Goal: Task Accomplishment & Management: Manage account settings

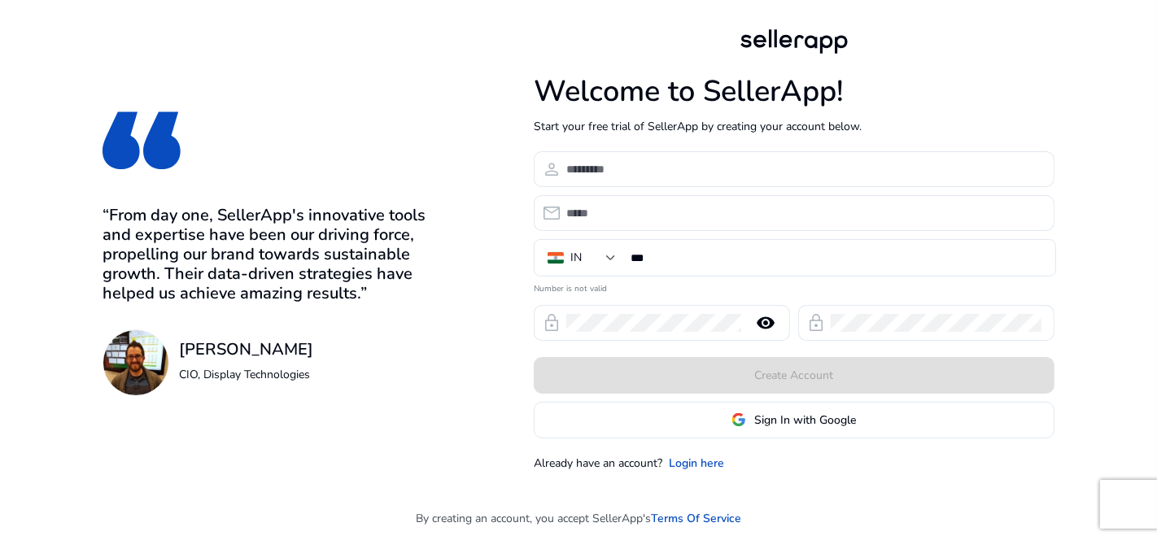
click at [762, 424] on span "Sign In with Google" at bounding box center [805, 420] width 102 height 17
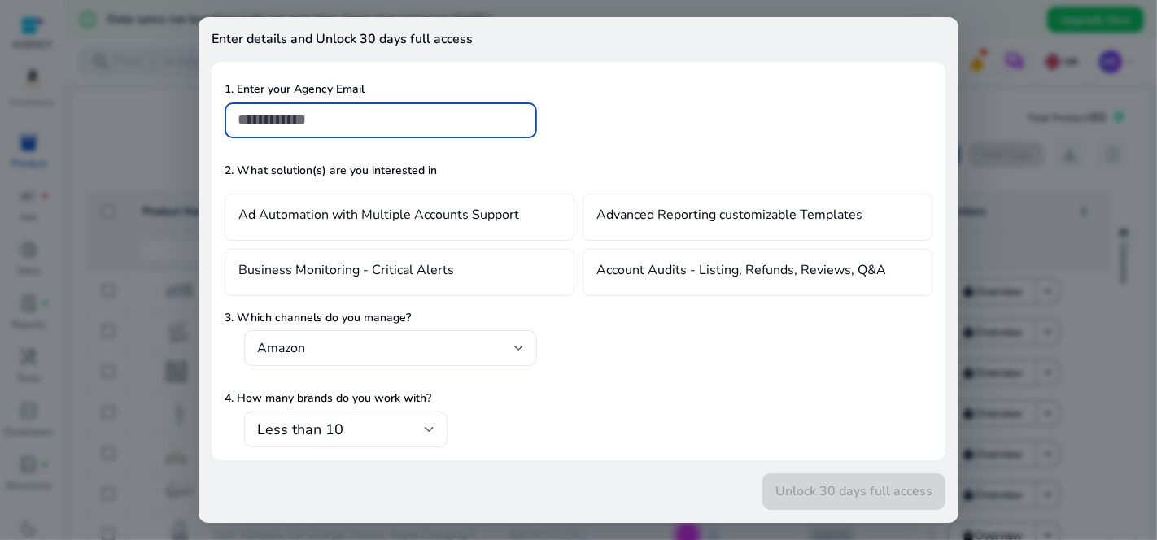
click at [996, 231] on div at bounding box center [578, 270] width 1157 height 540
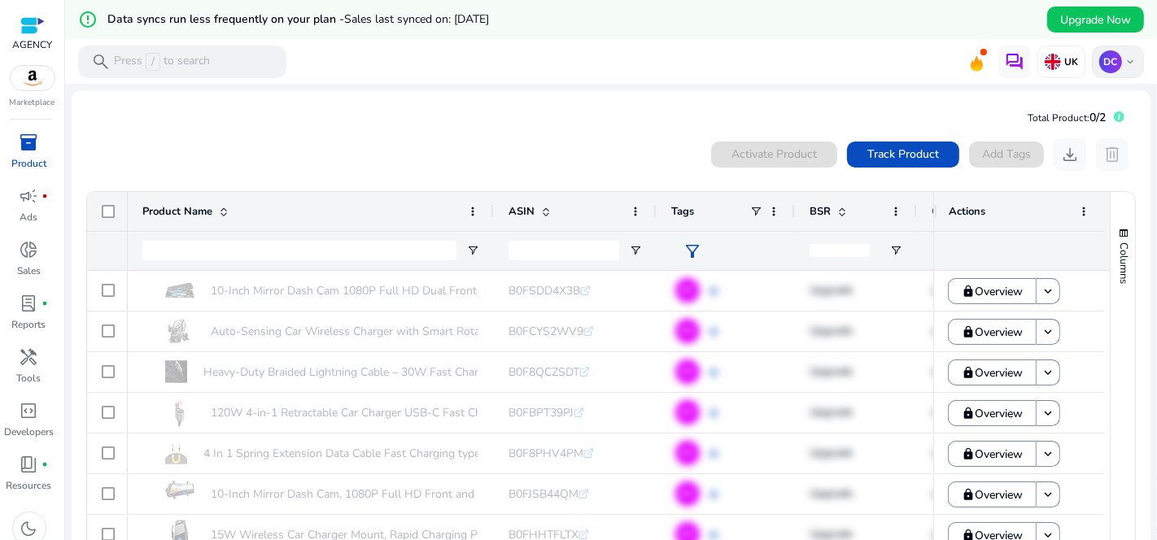
click at [1101, 59] on p "DC" at bounding box center [1110, 61] width 23 height 23
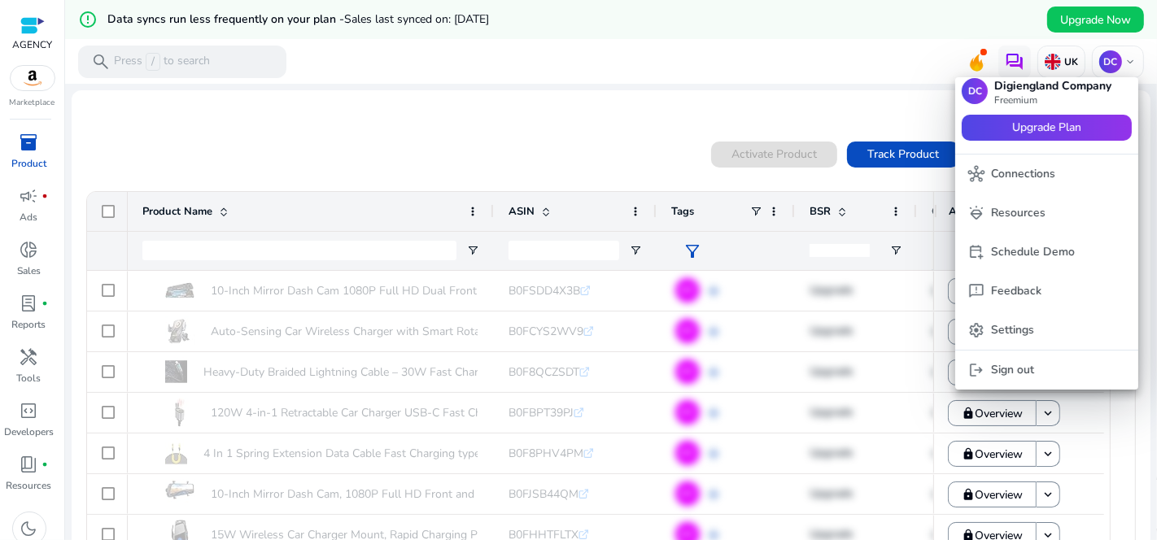
click at [765, 129] on div at bounding box center [578, 270] width 1157 height 540
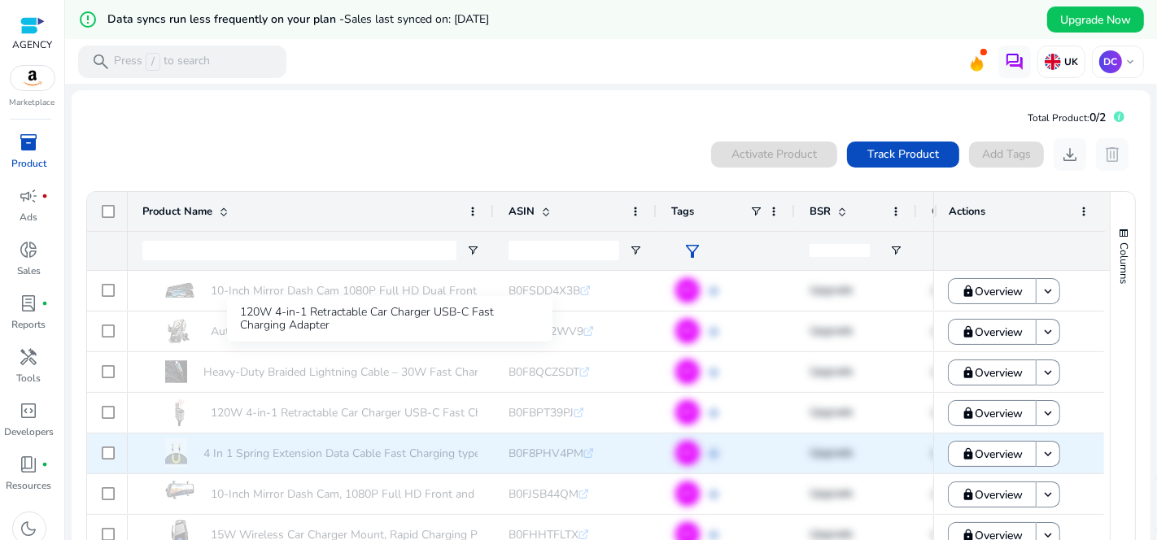
scroll to position [48, 0]
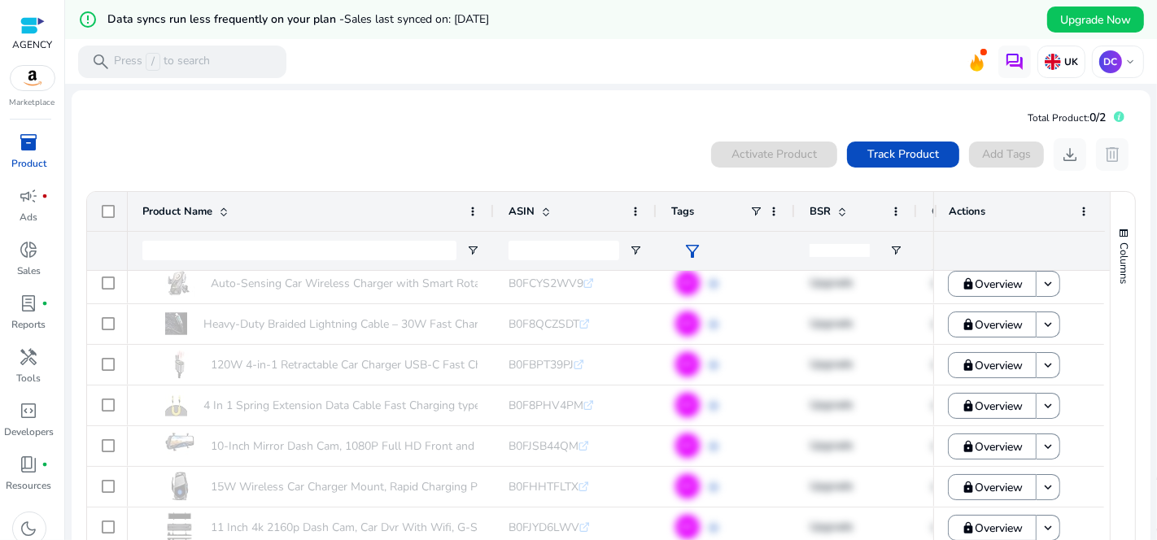
click at [28, 160] on p "Product" at bounding box center [28, 163] width 35 height 15
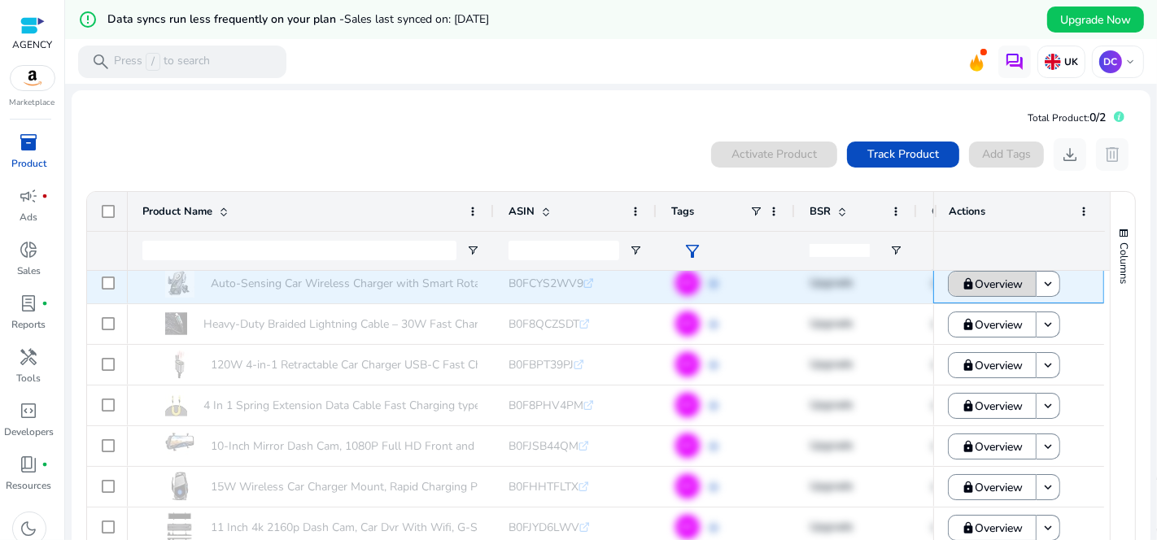
click at [997, 285] on span "Overview" at bounding box center [999, 284] width 48 height 33
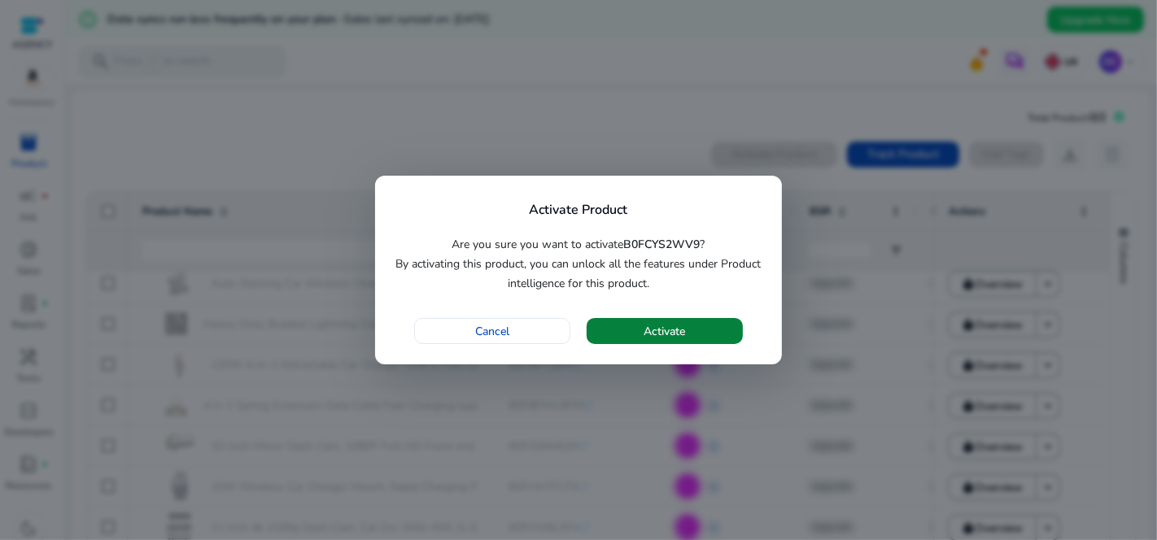
click at [695, 329] on span "button" at bounding box center [665, 331] width 156 height 39
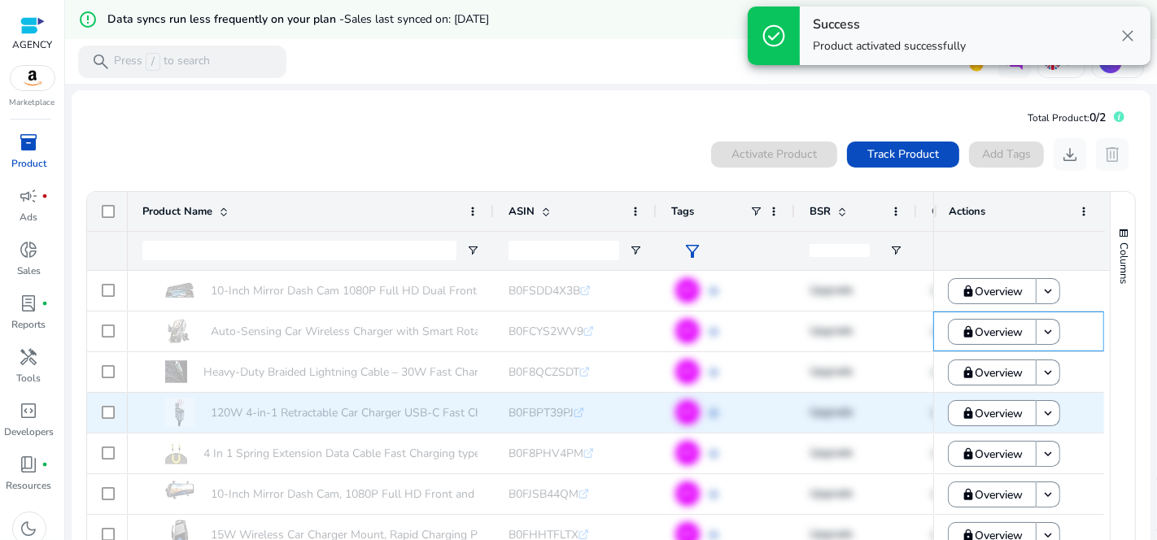
scroll to position [0, 0]
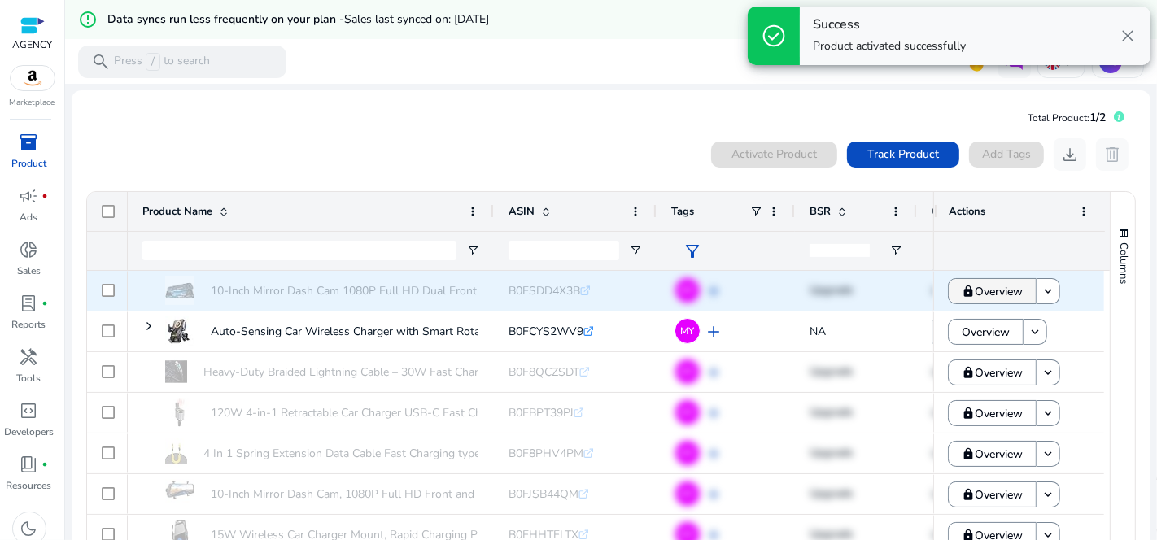
click at [985, 287] on span "Overview" at bounding box center [999, 291] width 48 height 33
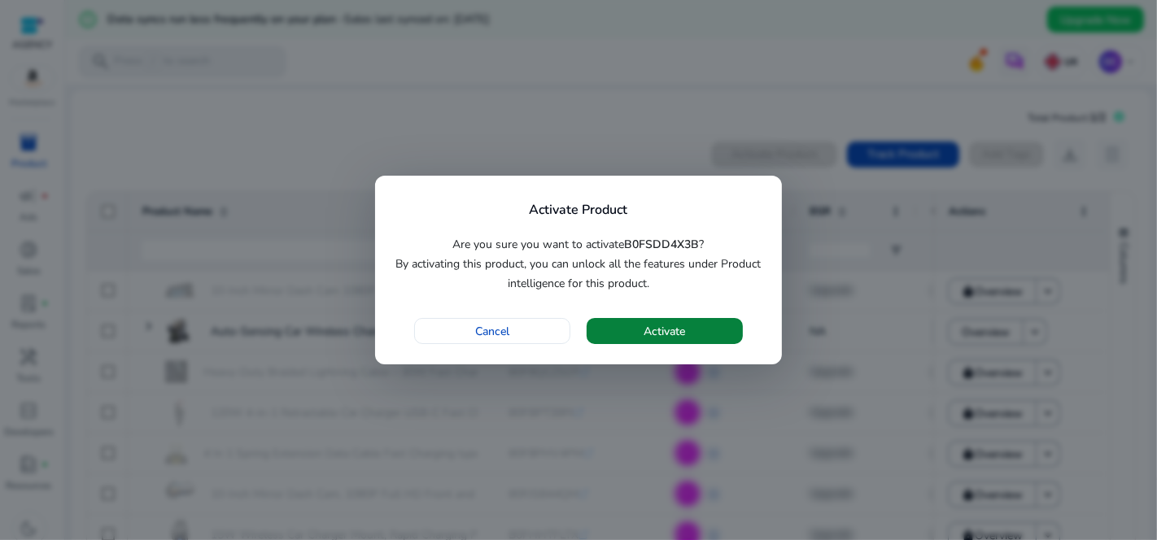
click at [716, 326] on span "button" at bounding box center [665, 331] width 156 height 39
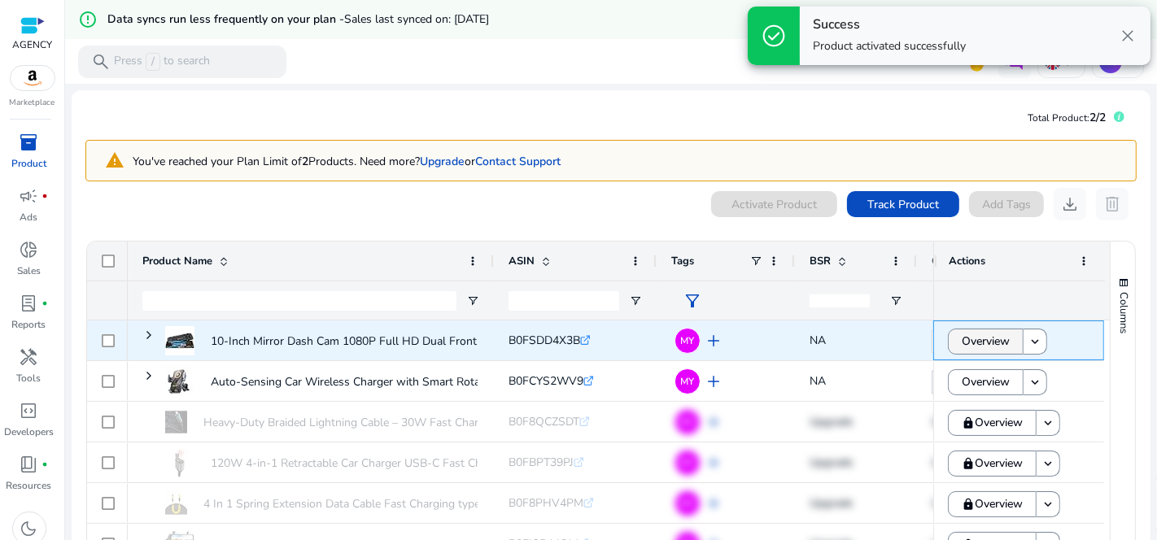
click at [1009, 338] on span at bounding box center [986, 341] width 74 height 39
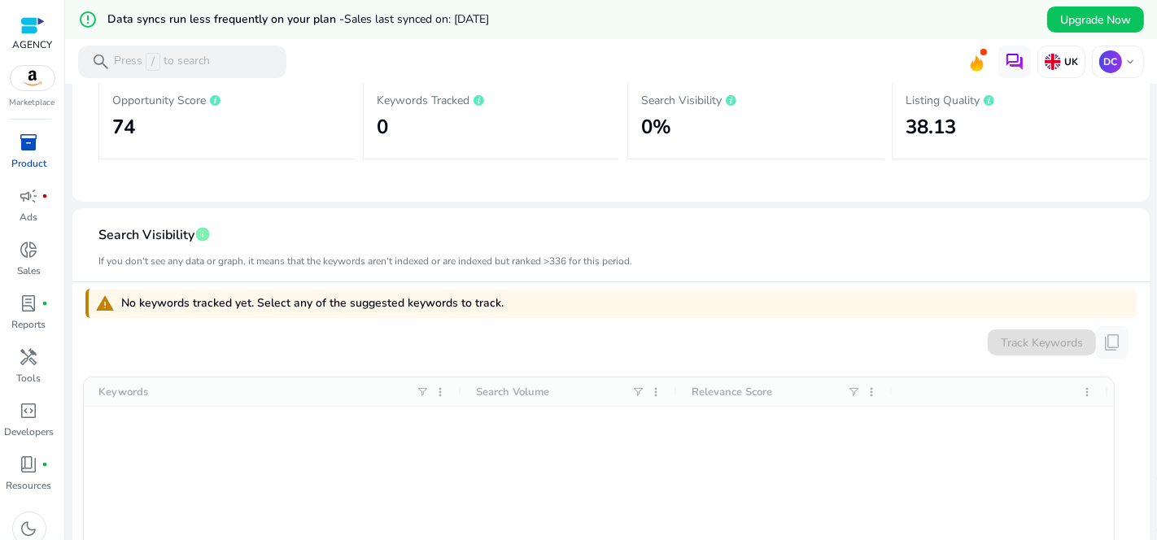
scroll to position [271, 0]
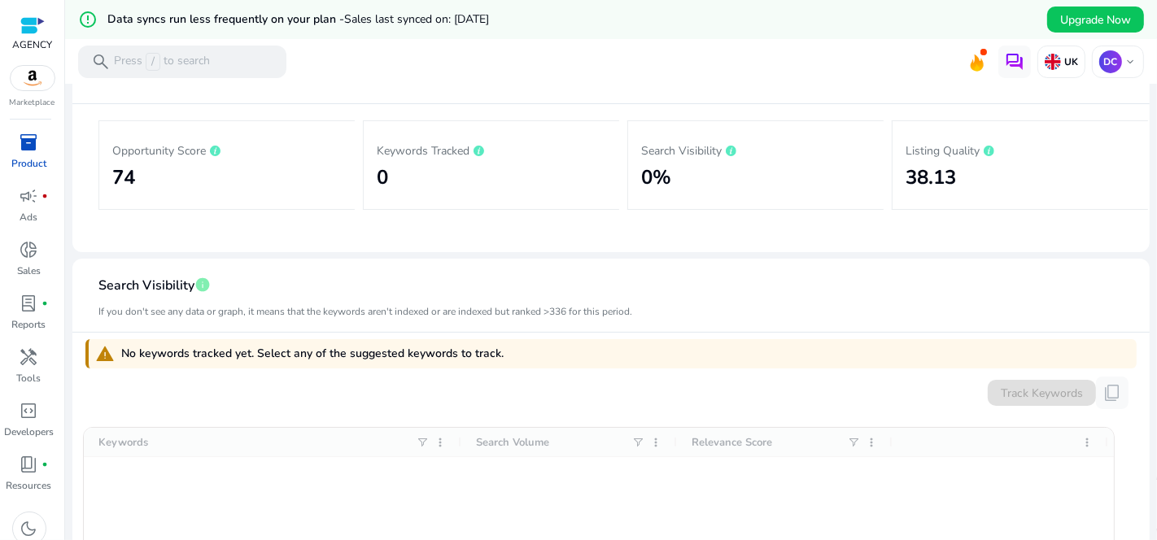
click at [29, 142] on span "inventory_2" at bounding box center [30, 143] width 20 height 20
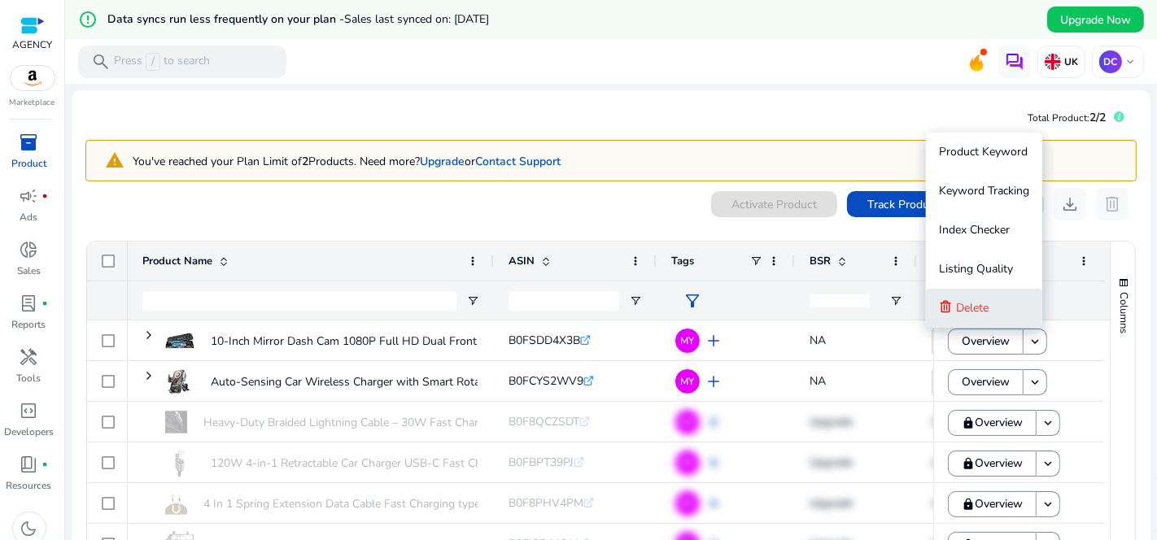
click at [1015, 311] on button "Delete" at bounding box center [984, 308] width 116 height 39
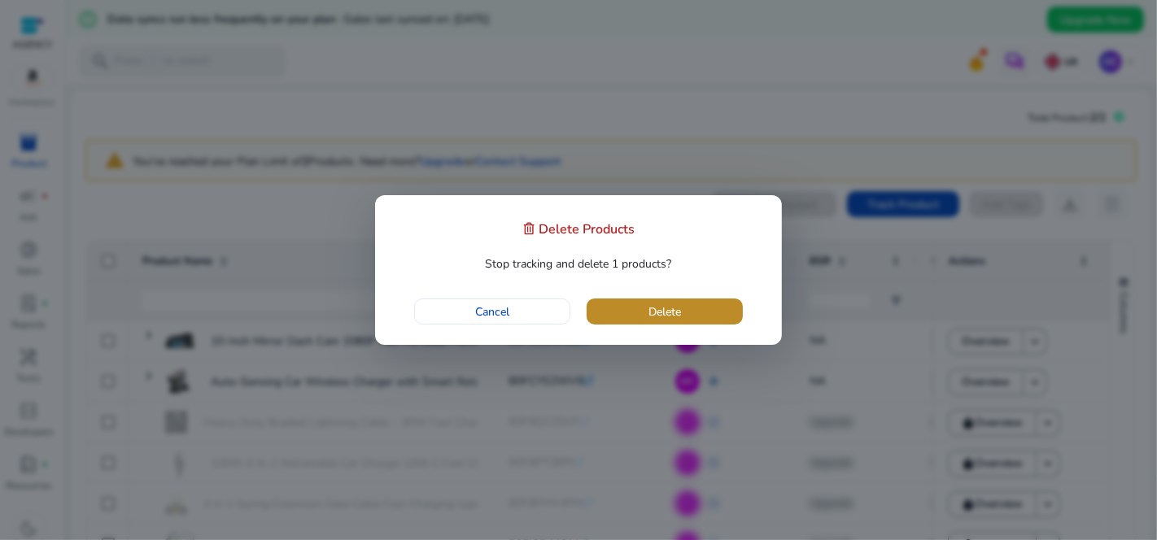
click at [727, 314] on span "button" at bounding box center [665, 311] width 156 height 39
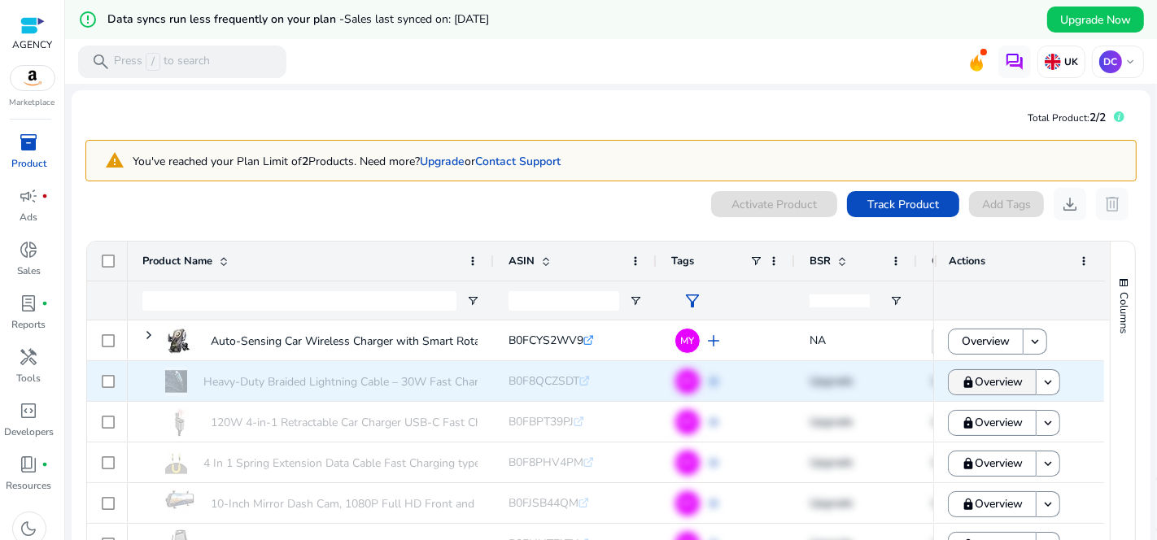
click at [998, 380] on span "Overview" at bounding box center [999, 381] width 48 height 33
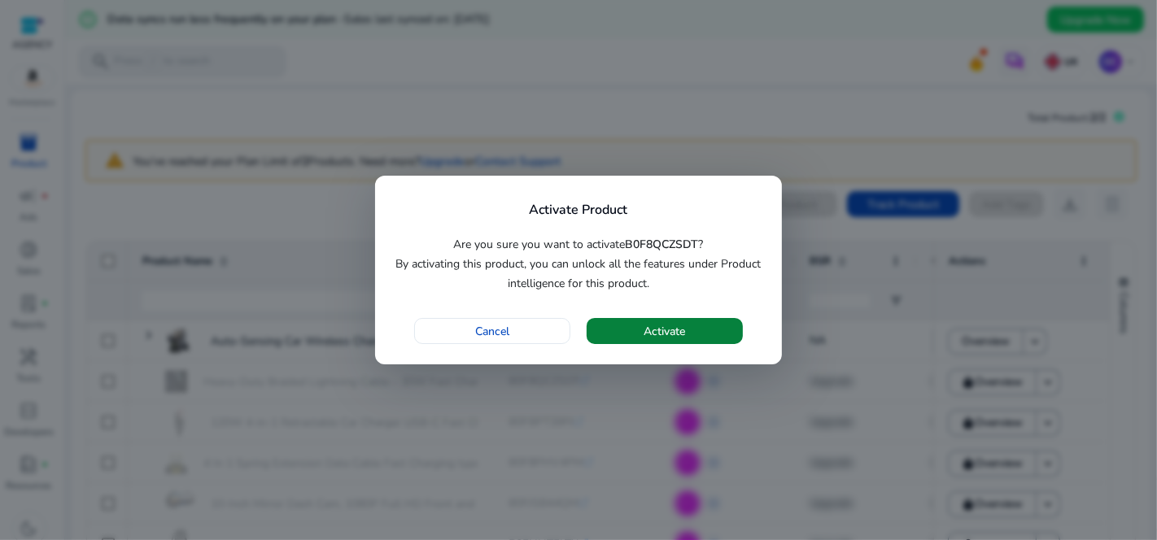
click at [706, 332] on span "button" at bounding box center [665, 331] width 156 height 39
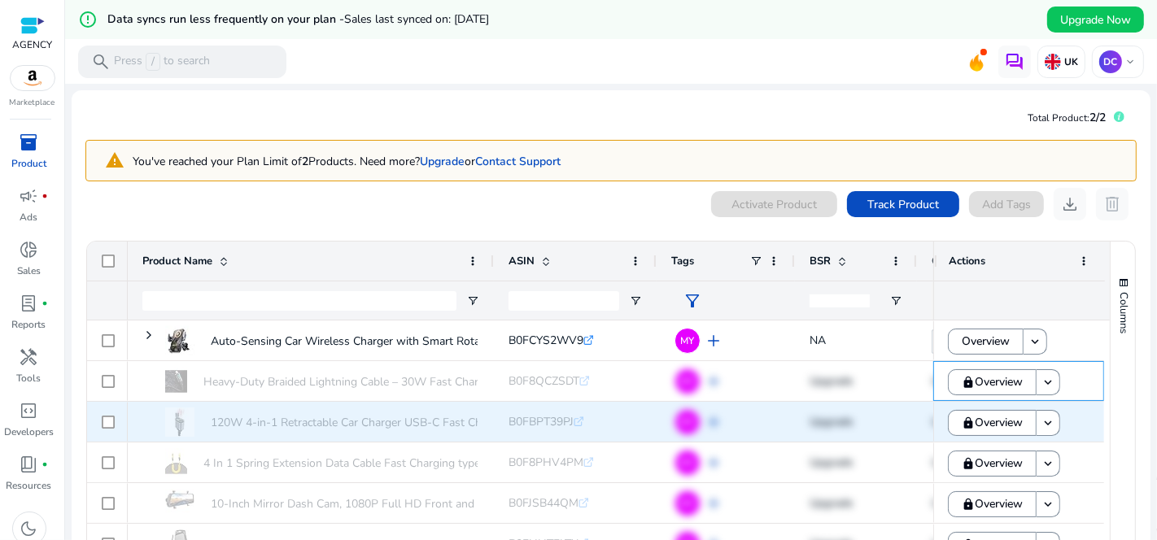
scroll to position [7, 0]
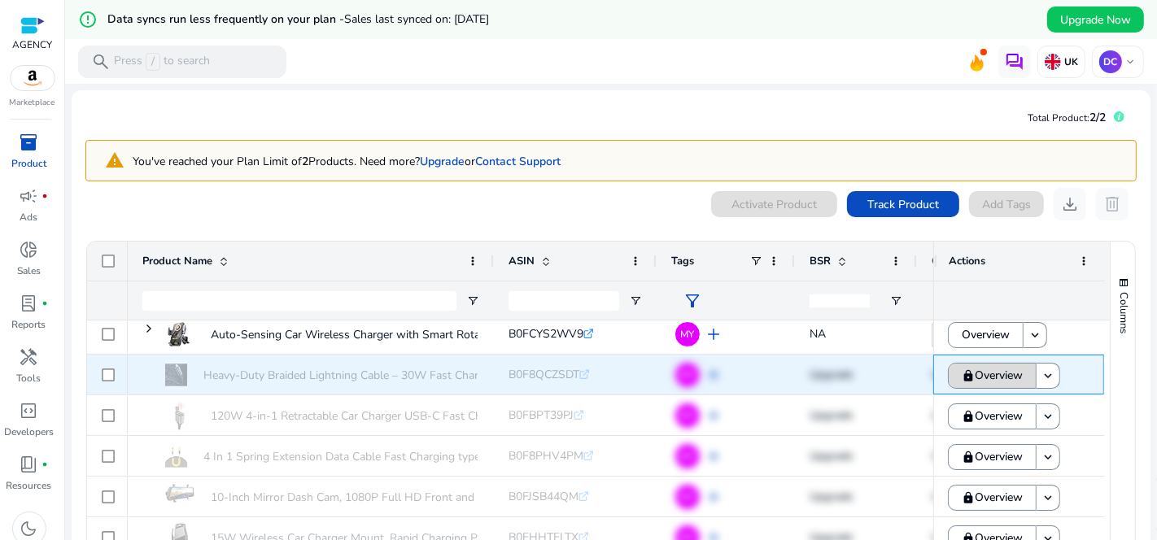
click at [982, 378] on span "Overview" at bounding box center [999, 375] width 48 height 33
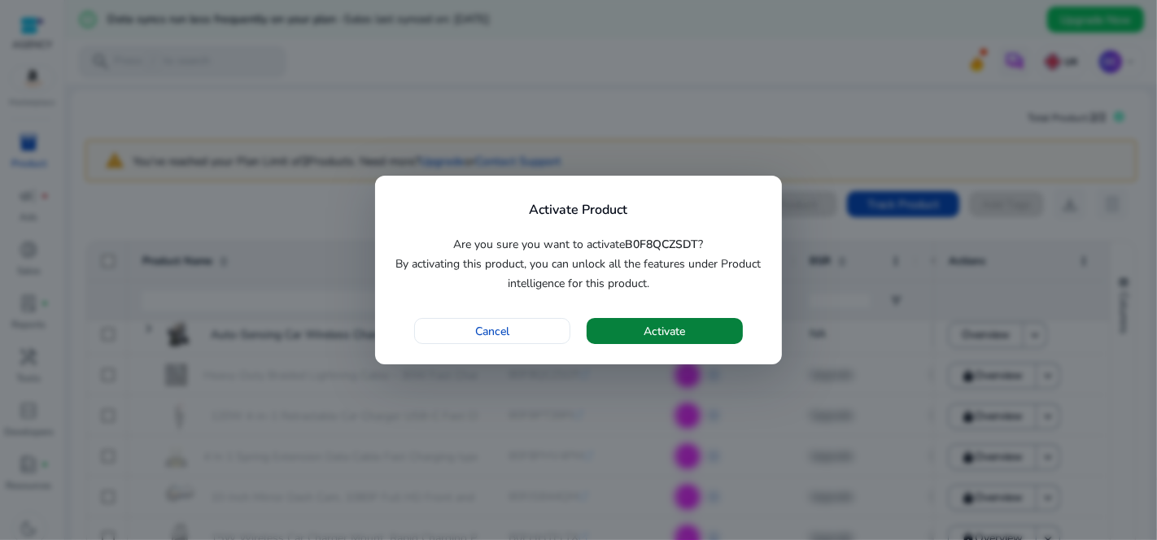
click at [729, 321] on span "button" at bounding box center [665, 331] width 156 height 39
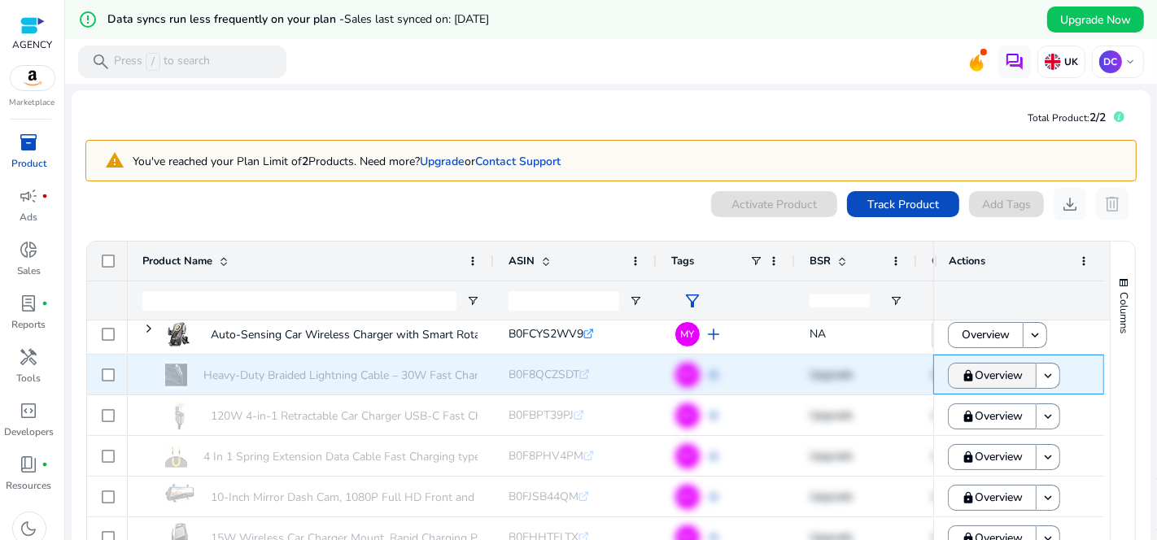
click at [1002, 379] on span "Overview" at bounding box center [999, 375] width 48 height 33
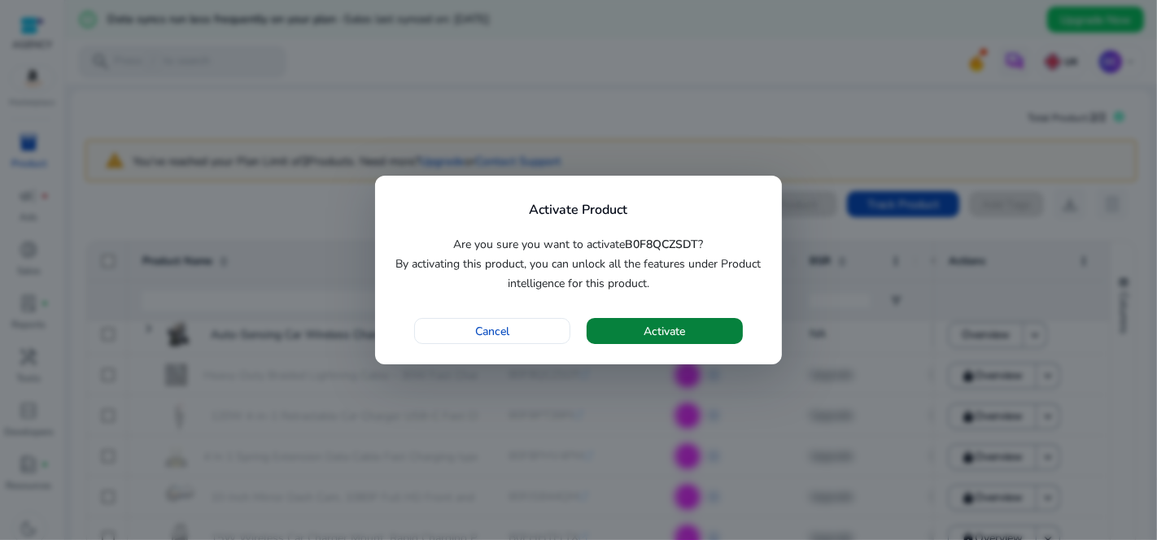
click at [701, 329] on span "button" at bounding box center [665, 331] width 156 height 39
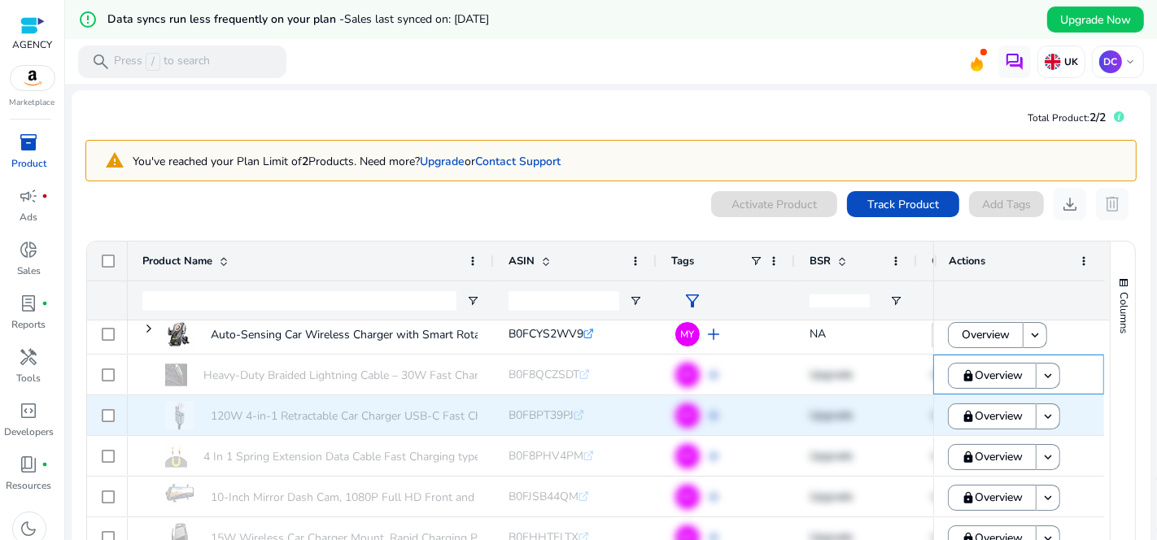
scroll to position [90, 0]
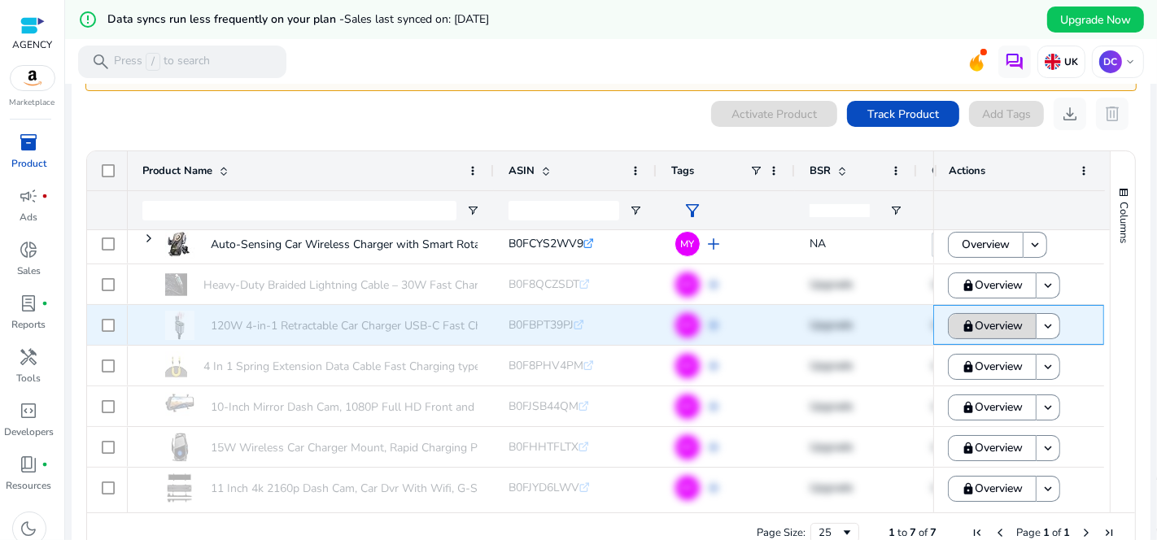
click at [987, 334] on span "Overview" at bounding box center [999, 325] width 48 height 33
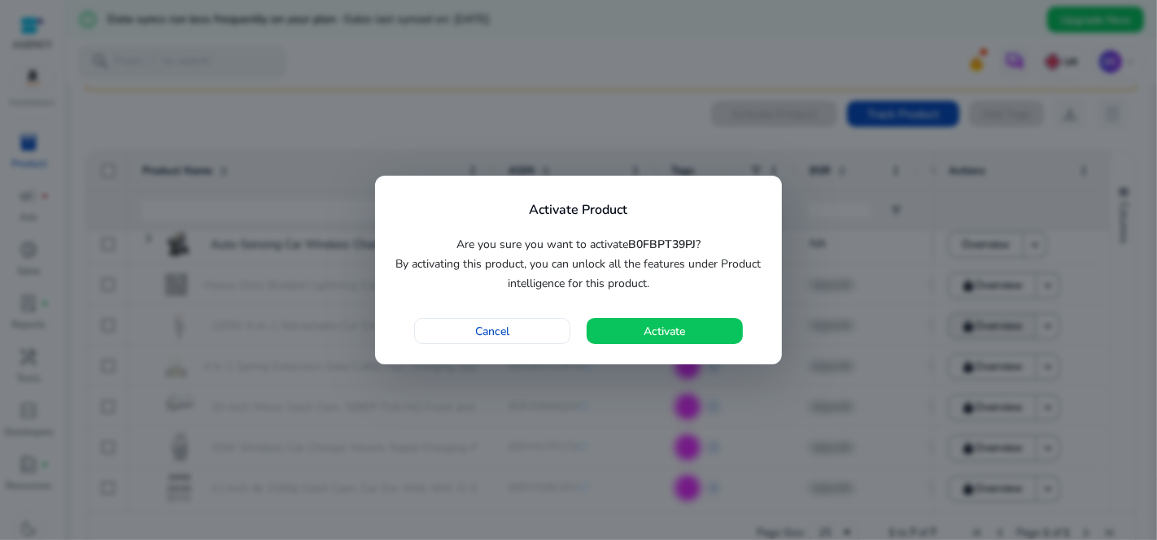
scroll to position [0, 0]
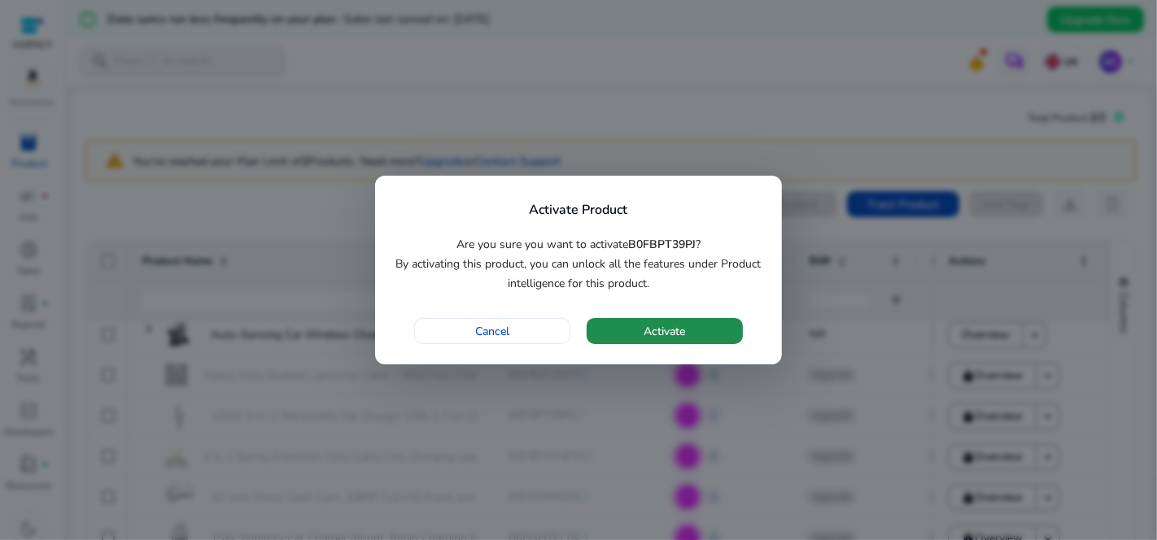
click at [681, 336] on span "Activate" at bounding box center [664, 331] width 41 height 17
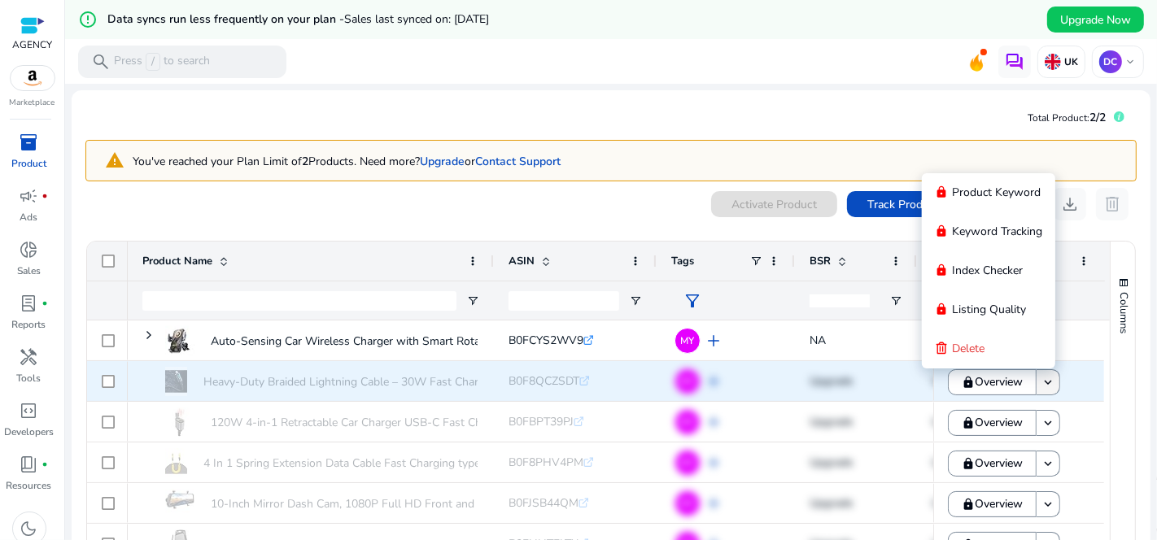
click at [1041, 382] on mat-icon "keyboard_arrow_down" at bounding box center [1048, 382] width 15 height 15
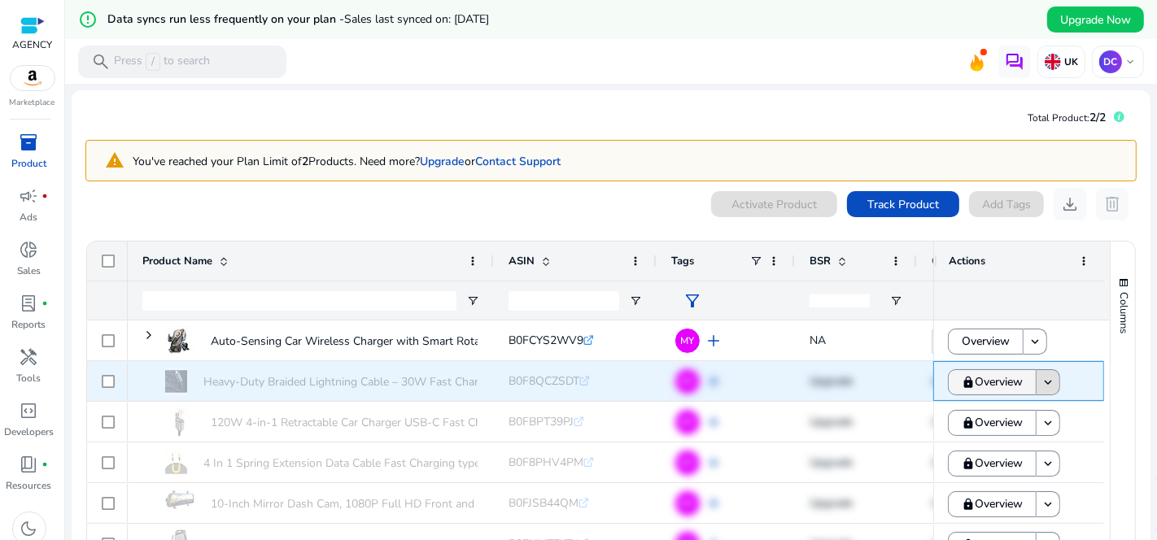
click at [990, 377] on span "Overview" at bounding box center [999, 381] width 48 height 33
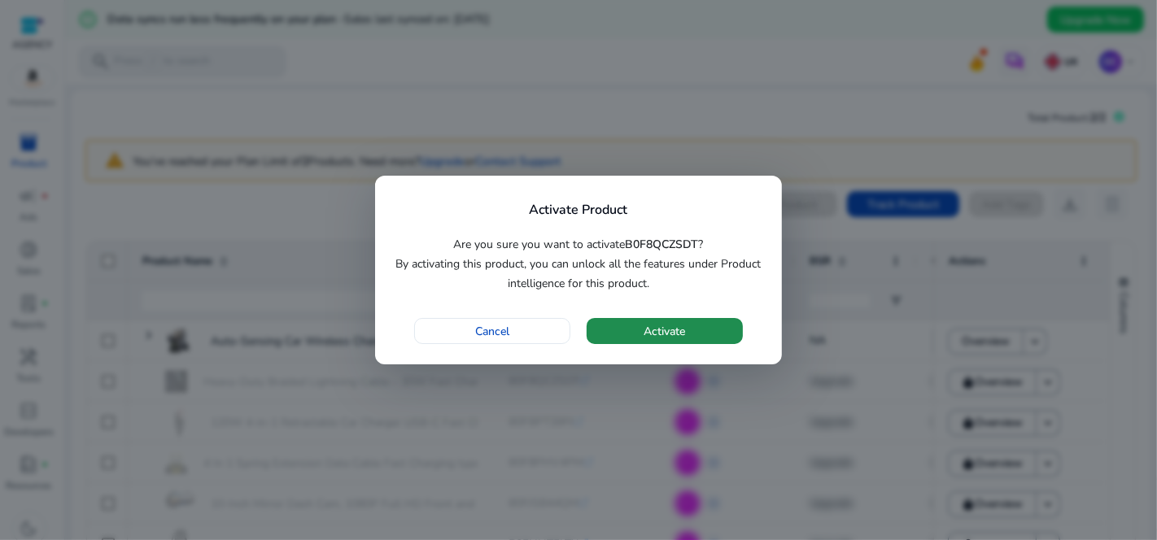
click at [683, 345] on span "button" at bounding box center [665, 331] width 156 height 39
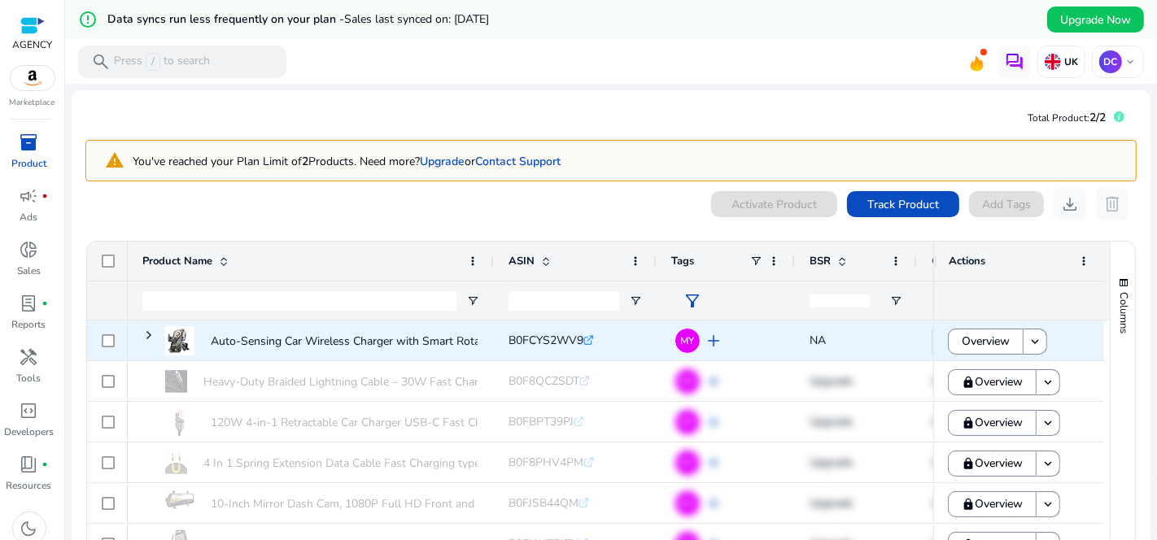
click at [962, 341] on span "Overview" at bounding box center [986, 341] width 48 height 33
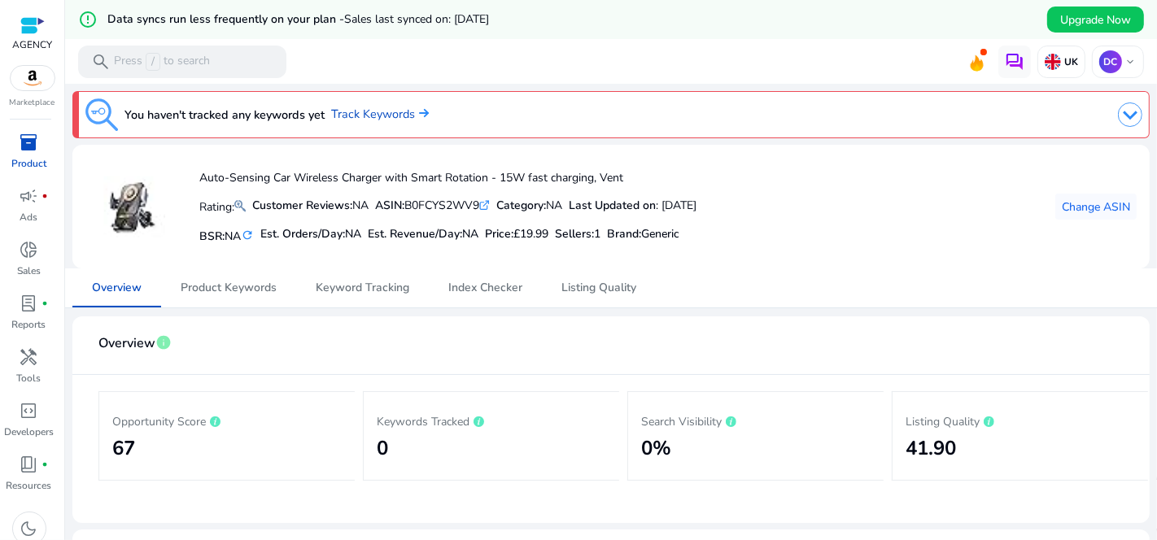
click at [20, 150] on span "inventory_2" at bounding box center [30, 143] width 20 height 20
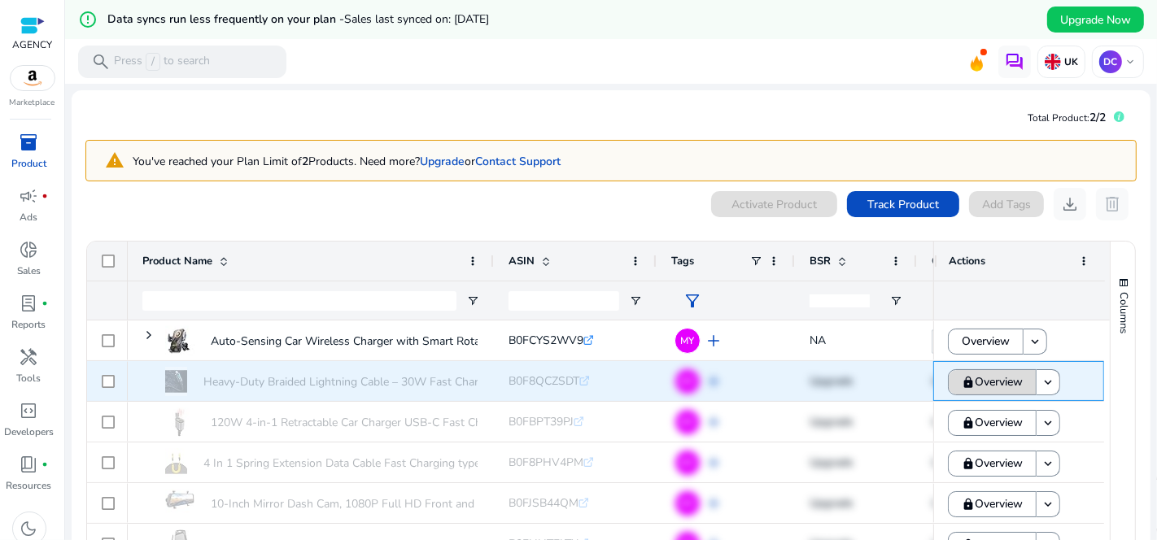
click at [1004, 384] on span "Overview" at bounding box center [999, 381] width 48 height 33
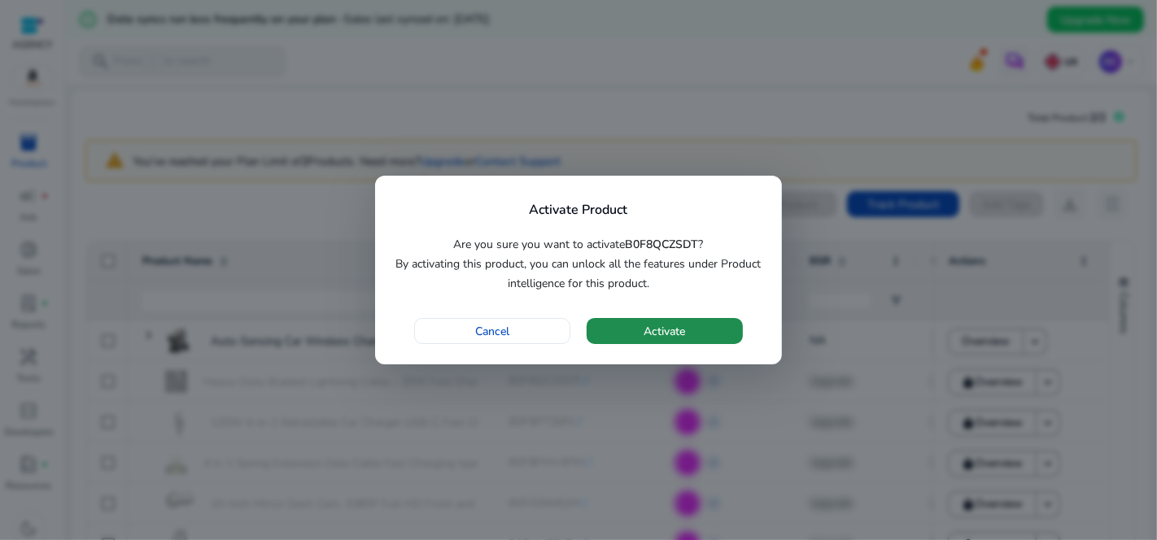
click at [714, 330] on span "button" at bounding box center [665, 331] width 156 height 39
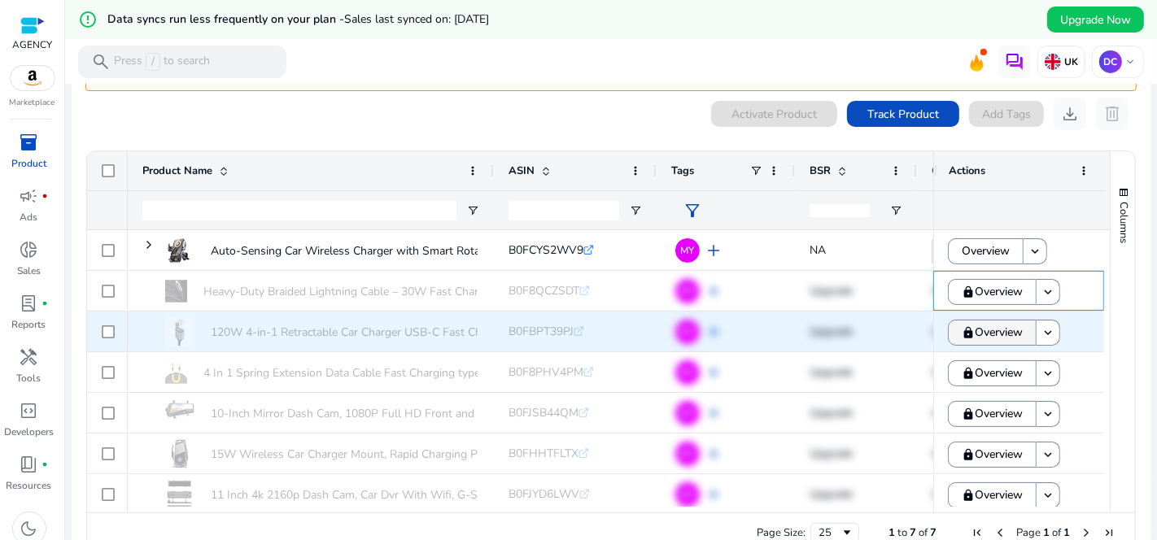
scroll to position [123, 0]
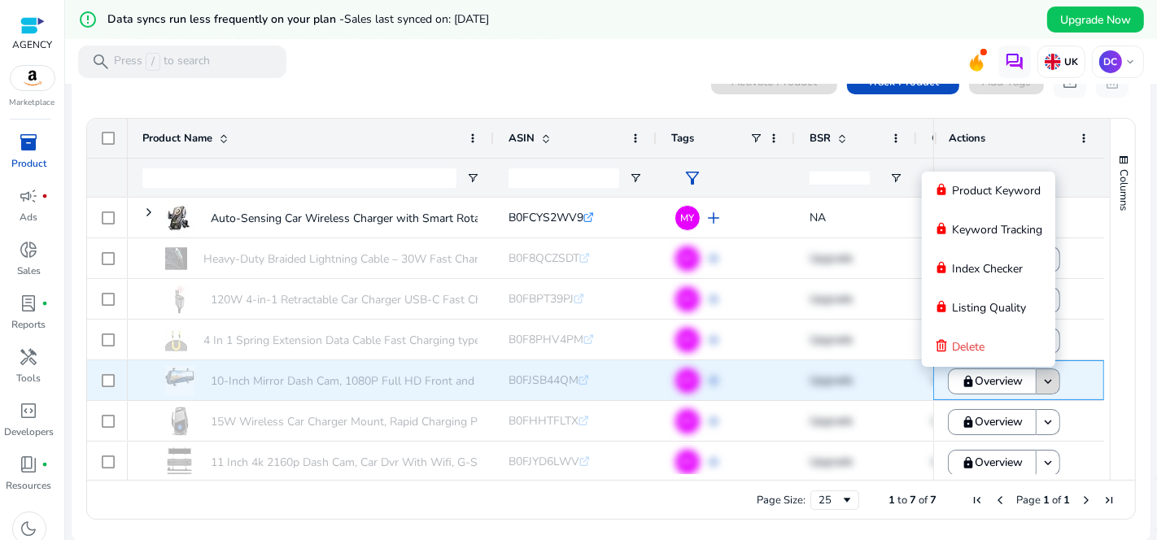
click at [1045, 384] on mat-icon "keyboard_arrow_down" at bounding box center [1048, 381] width 15 height 15
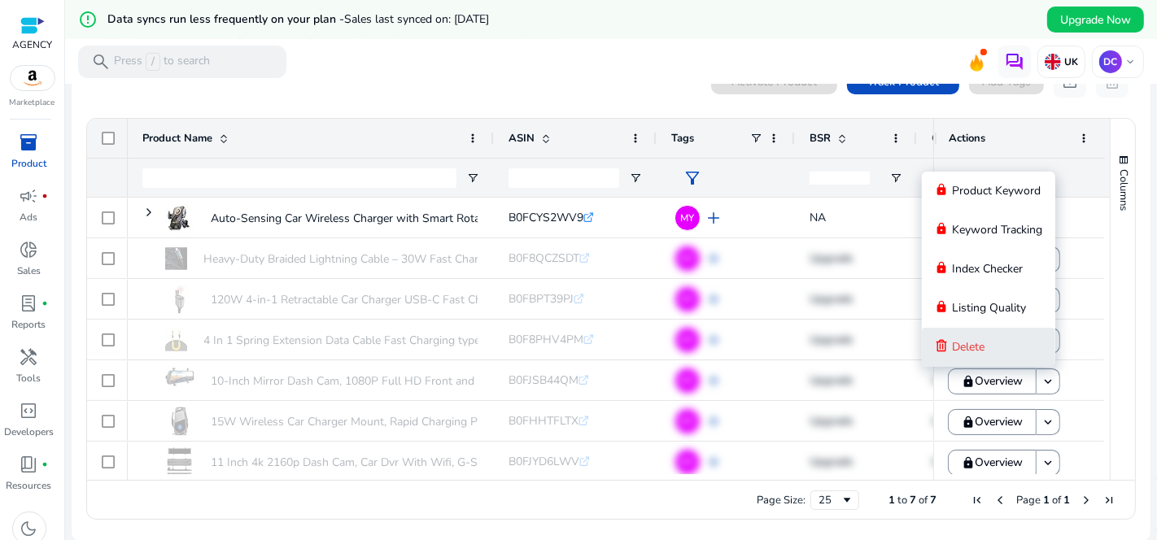
click at [969, 351] on span "Delete" at bounding box center [968, 346] width 33 height 15
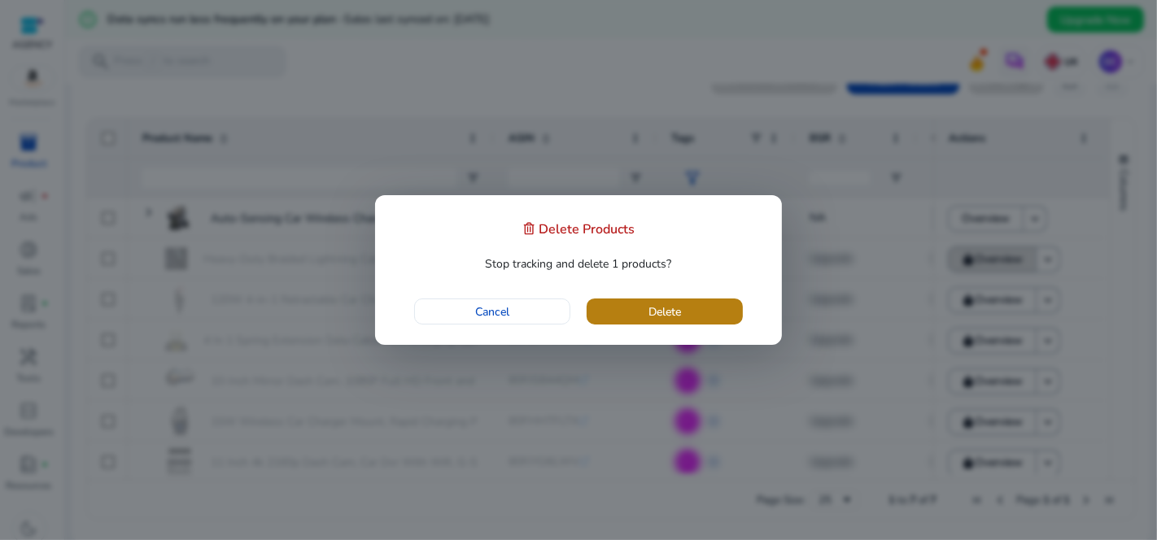
click at [705, 321] on span "button" at bounding box center [665, 311] width 156 height 39
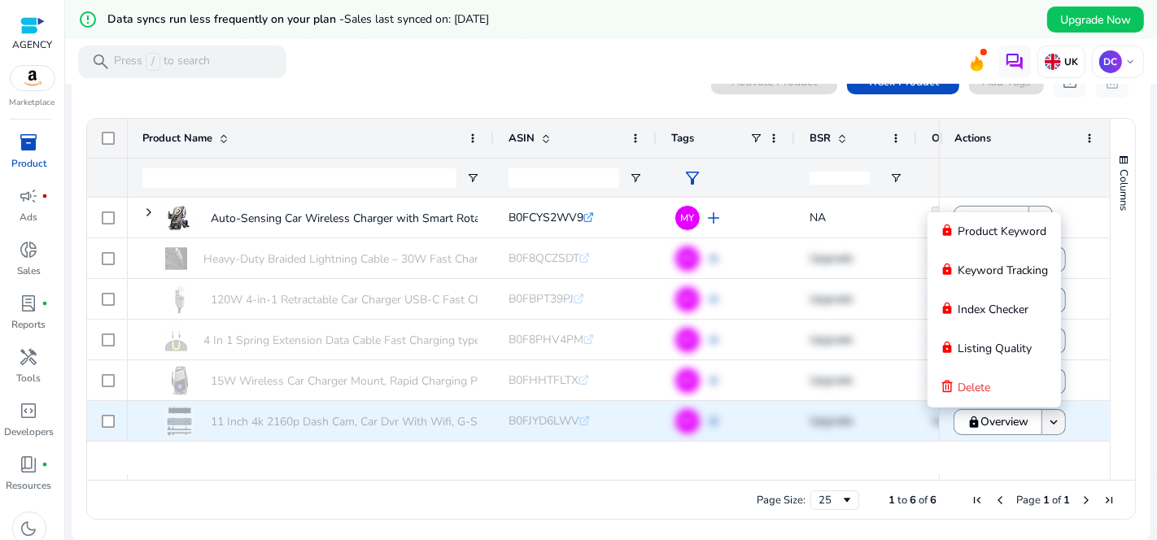
click at [1051, 429] on span at bounding box center [1053, 422] width 23 height 39
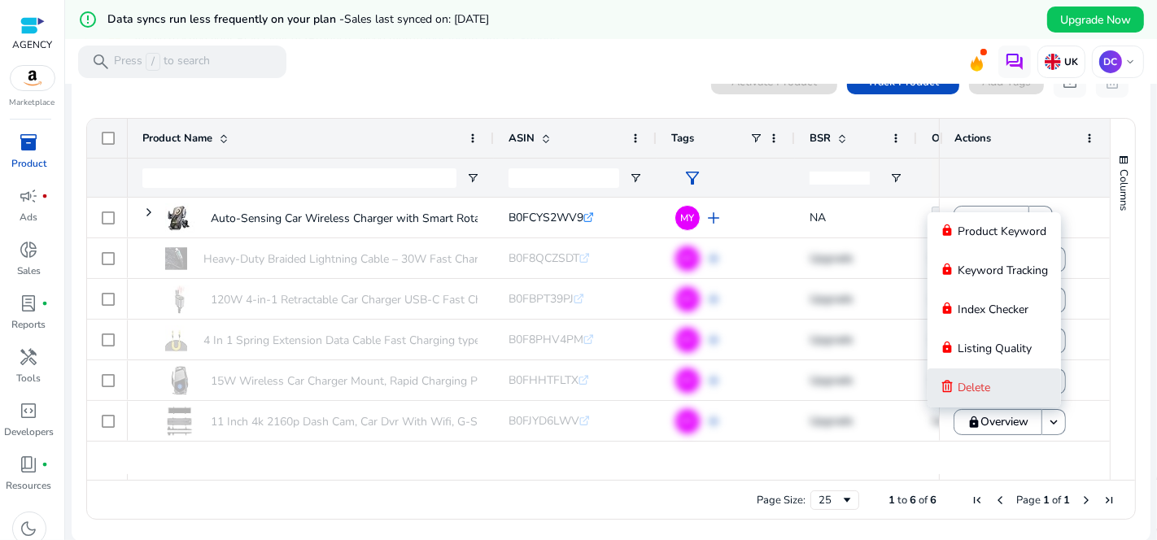
click at [998, 389] on button "Delete" at bounding box center [993, 388] width 133 height 39
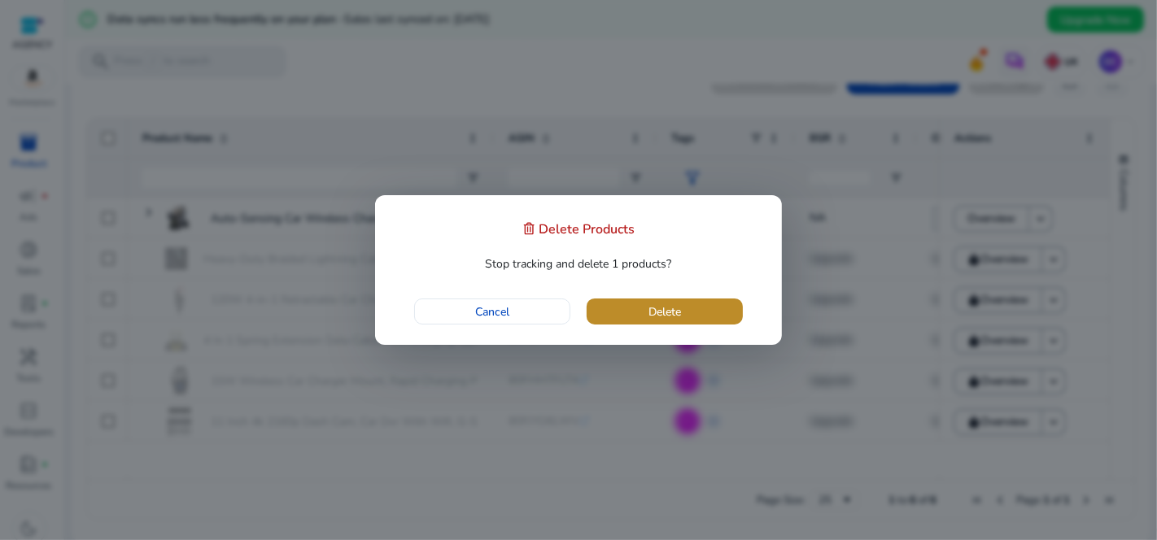
click at [709, 312] on span "button" at bounding box center [665, 311] width 156 height 39
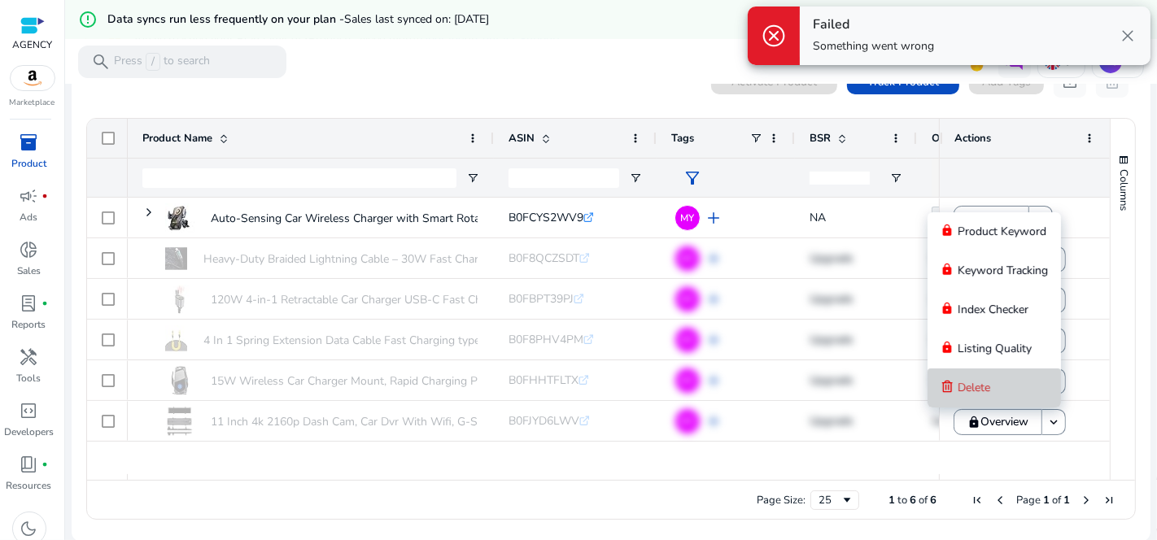
click at [979, 391] on span "Delete" at bounding box center [974, 387] width 33 height 15
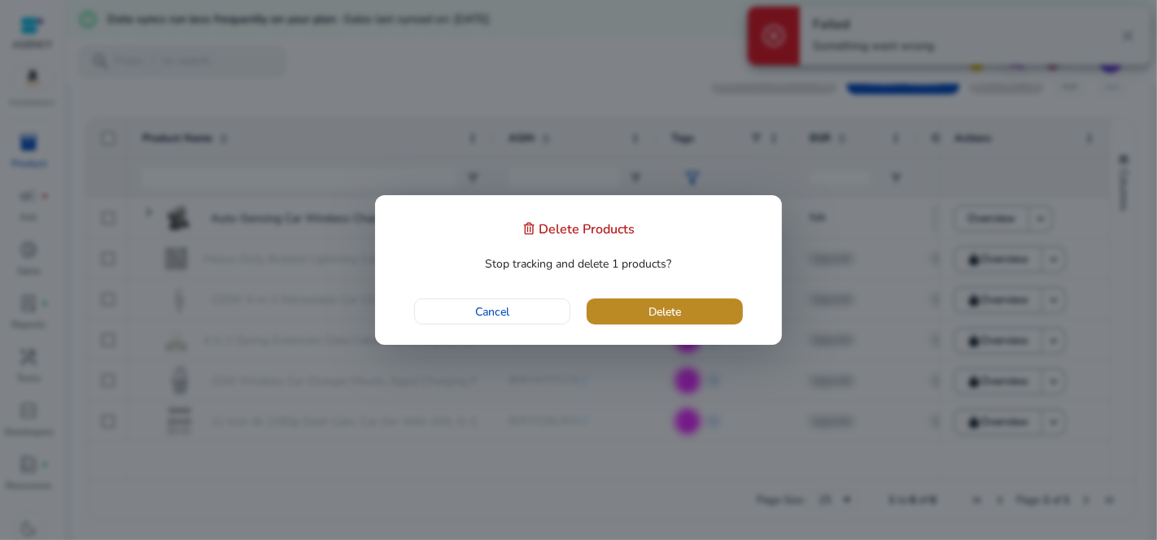
click at [664, 306] on span "Delete" at bounding box center [664, 311] width 33 height 17
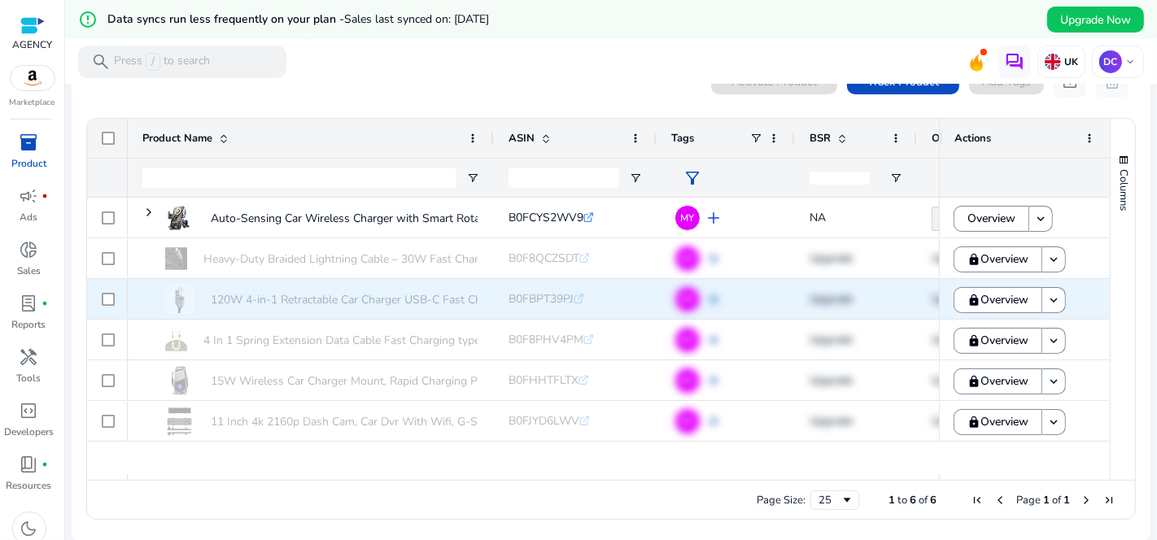
scroll to position [33, 0]
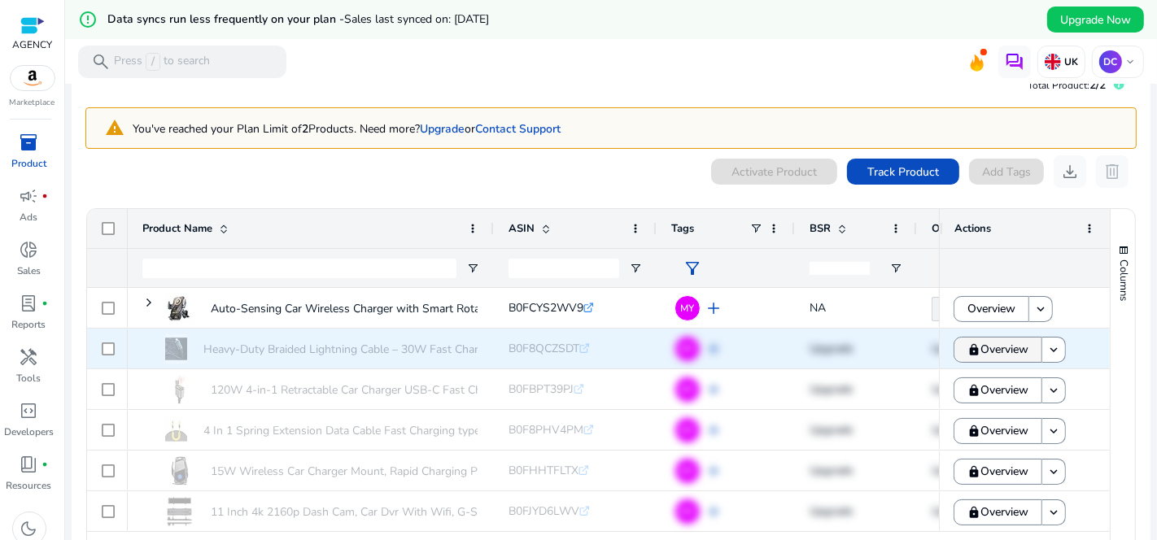
click at [1006, 351] on span "Overview" at bounding box center [1004, 349] width 48 height 33
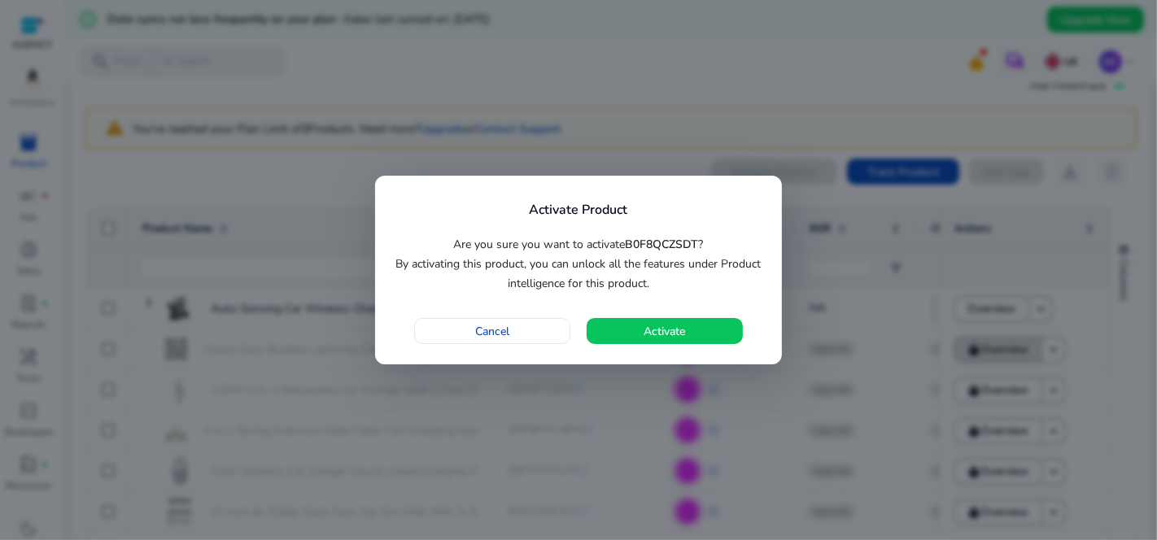
scroll to position [0, 0]
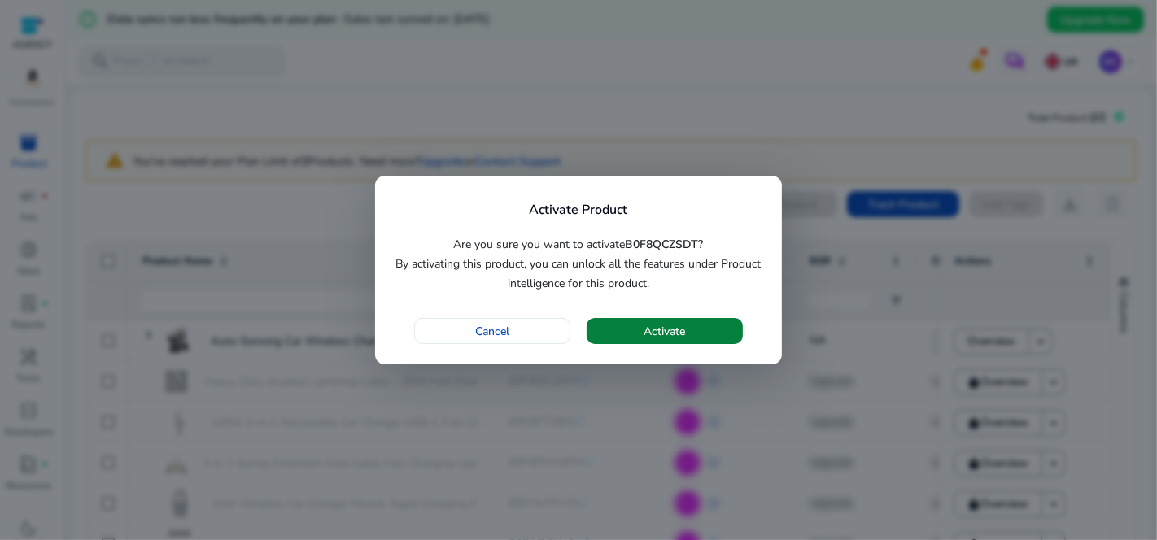
click at [671, 330] on span "Activate" at bounding box center [664, 331] width 41 height 17
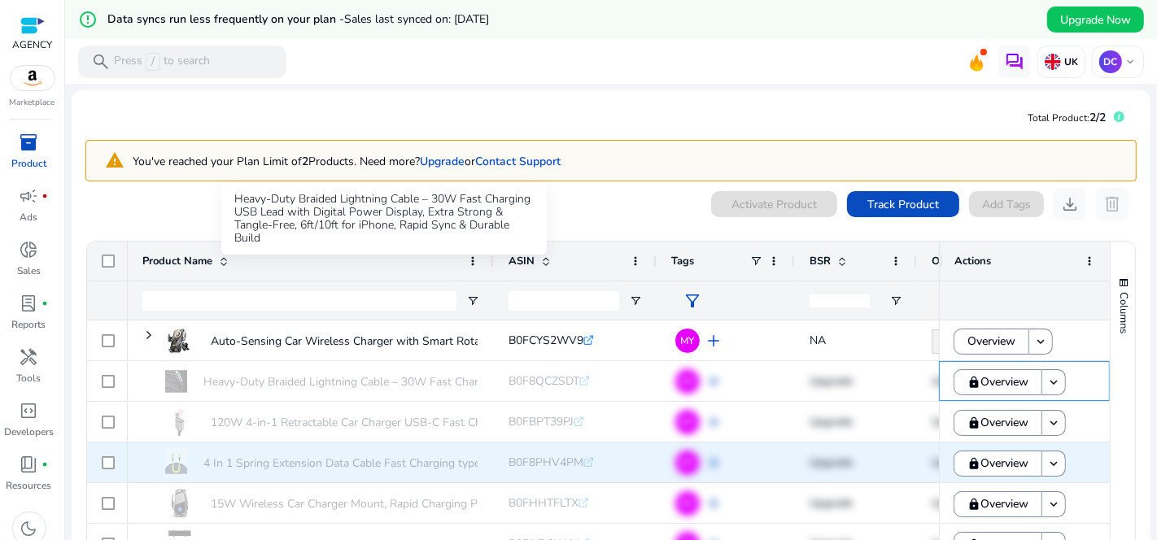
scroll to position [123, 0]
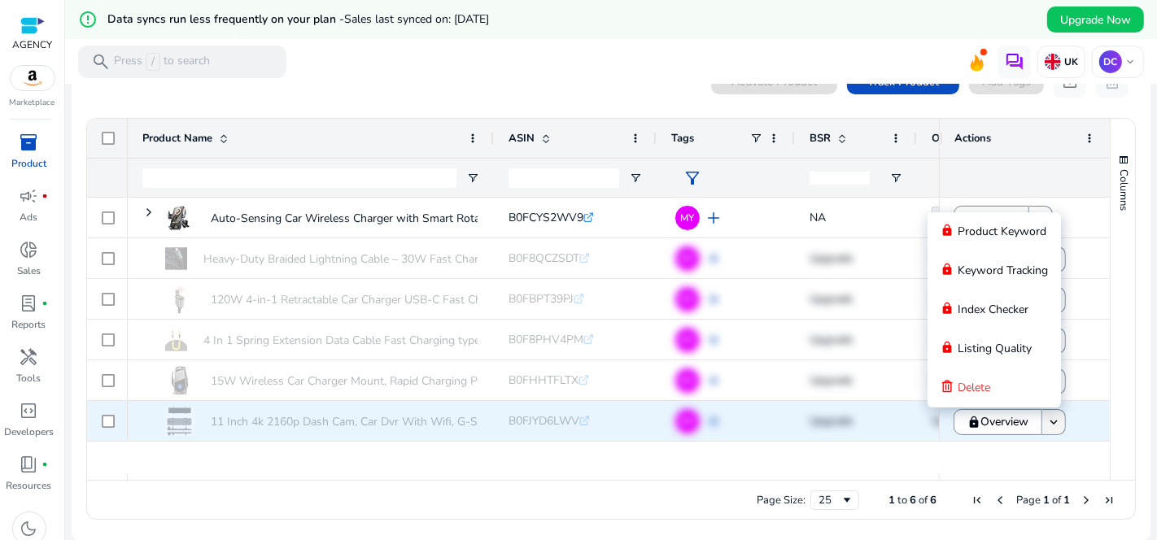
click at [1047, 421] on mat-icon "keyboard_arrow_down" at bounding box center [1053, 422] width 15 height 15
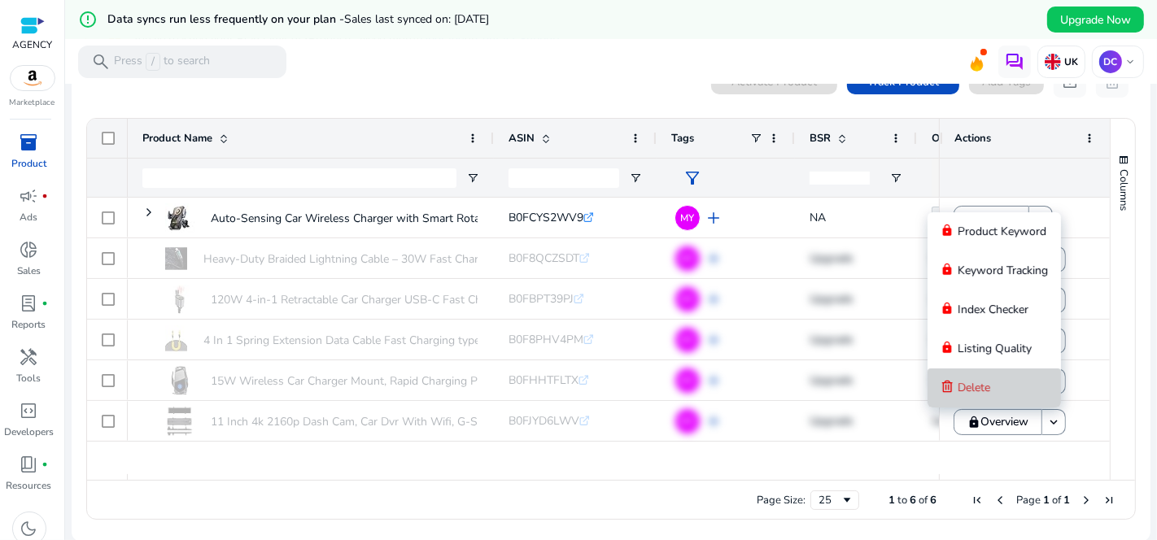
click at [981, 387] on span "Delete" at bounding box center [974, 387] width 33 height 15
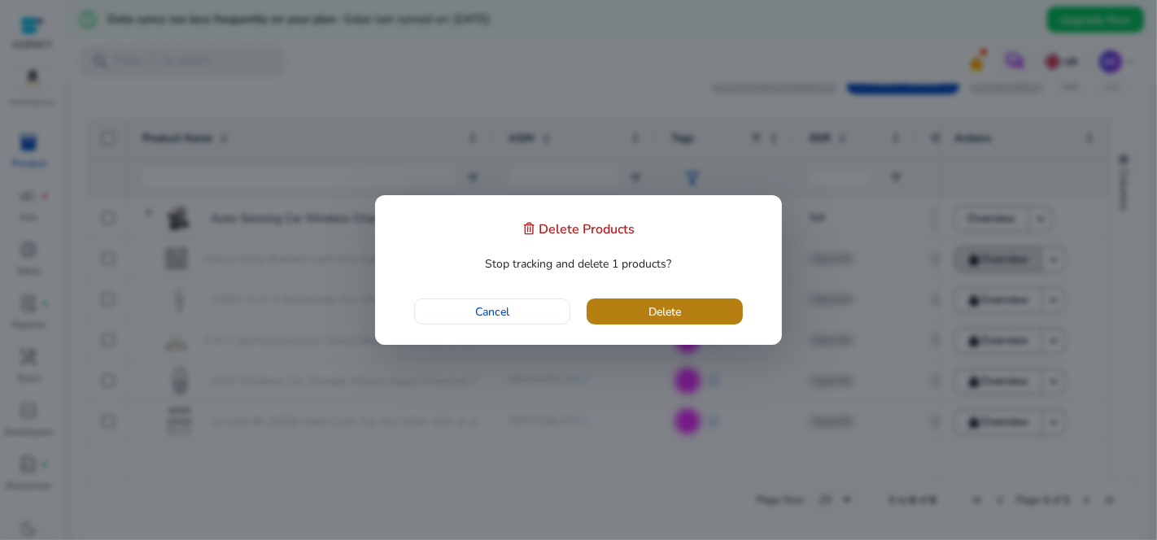
click at [682, 313] on span "button" at bounding box center [665, 311] width 156 height 39
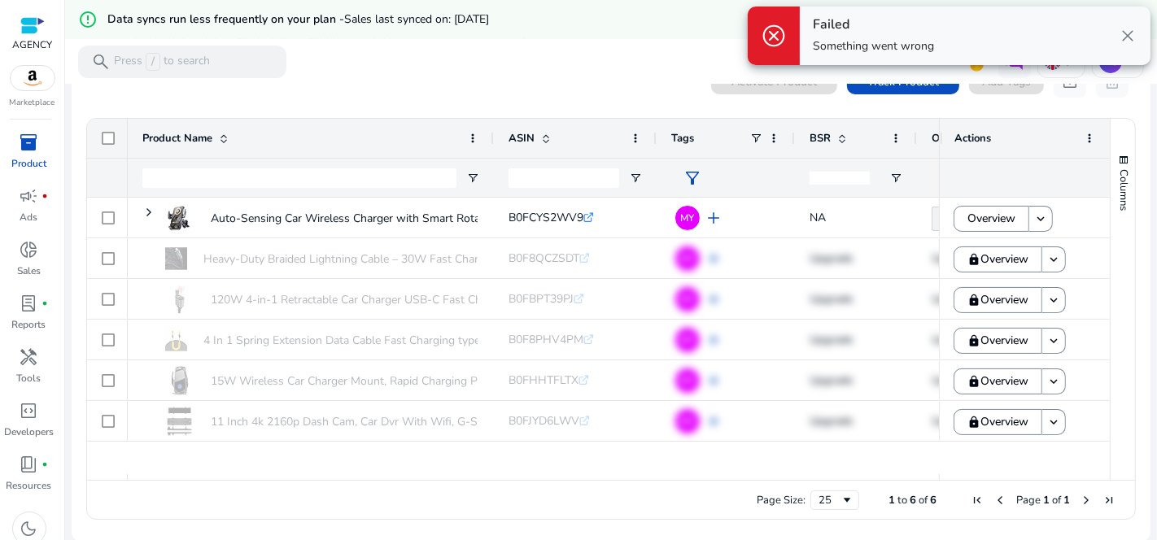
drag, startPoint x: 1134, startPoint y: 32, endPoint x: 1137, endPoint y: 50, distance: 18.1
click at [1135, 33] on span "close" at bounding box center [1128, 36] width 20 height 20
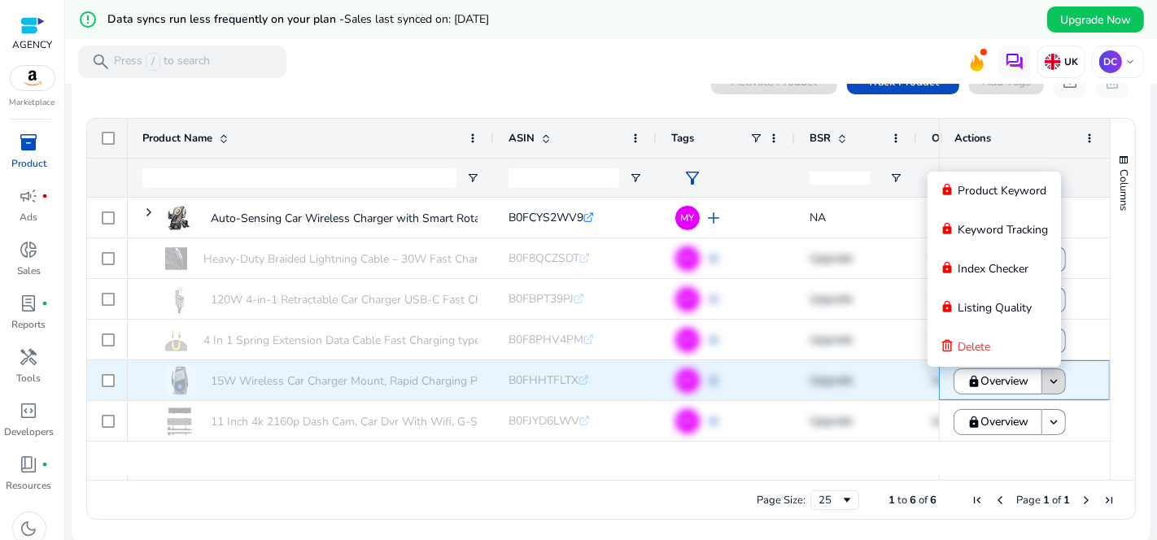
click at [1052, 383] on mat-icon "keyboard_arrow_down" at bounding box center [1053, 381] width 15 height 15
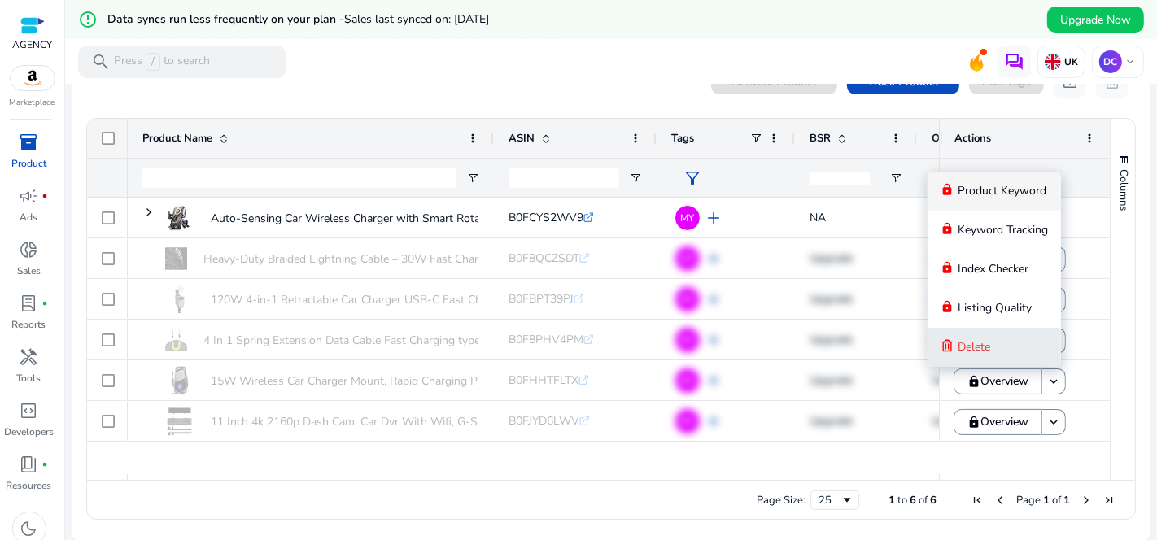
click at [1003, 351] on button "Delete" at bounding box center [993, 347] width 133 height 39
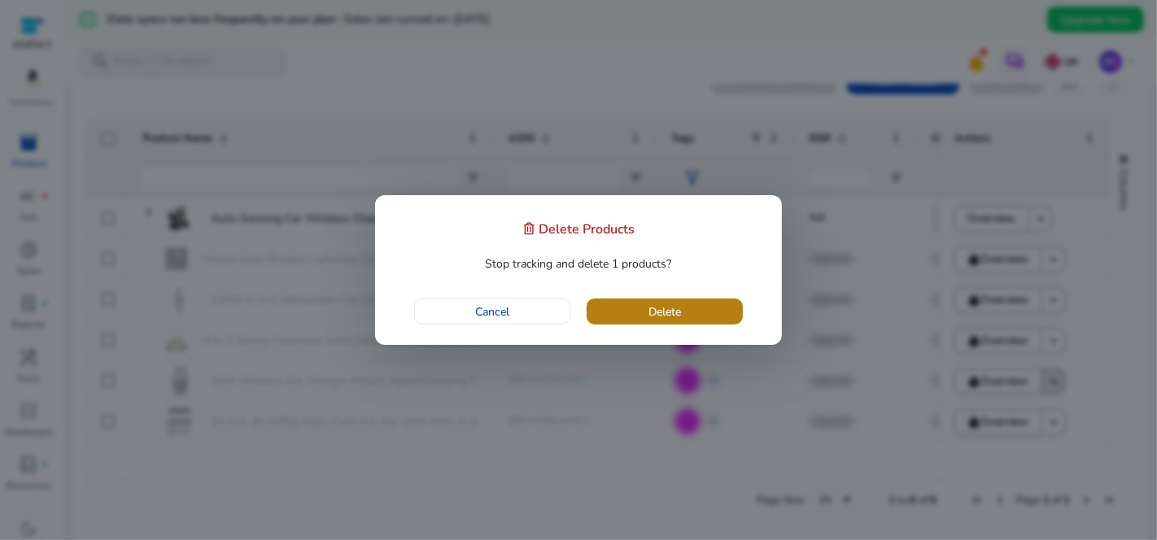
click at [729, 306] on span "button" at bounding box center [665, 311] width 156 height 39
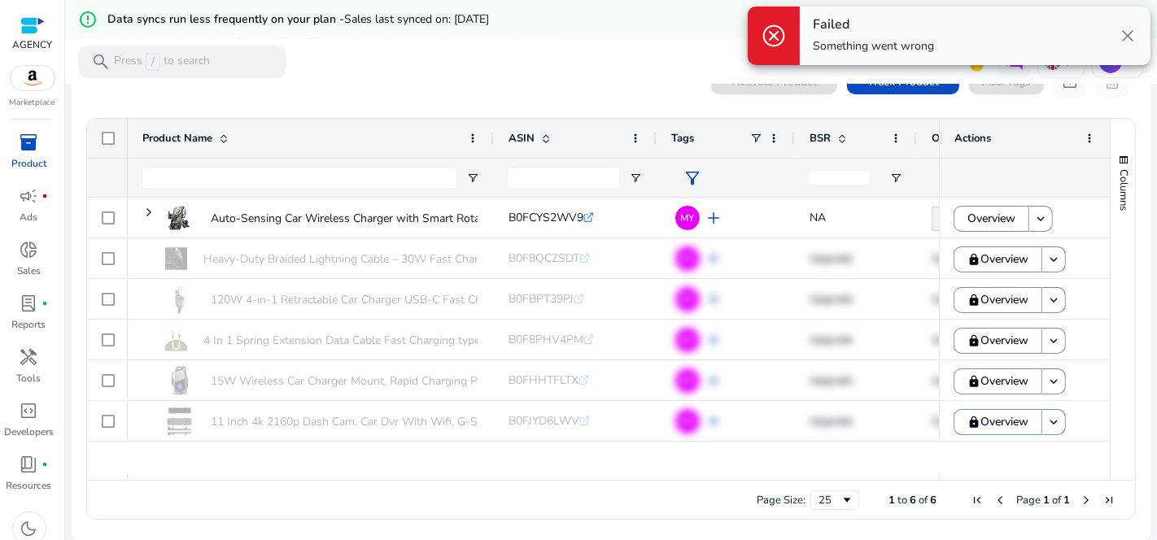
scroll to position [0, 0]
click at [1124, 37] on span "close" at bounding box center [1128, 36] width 20 height 20
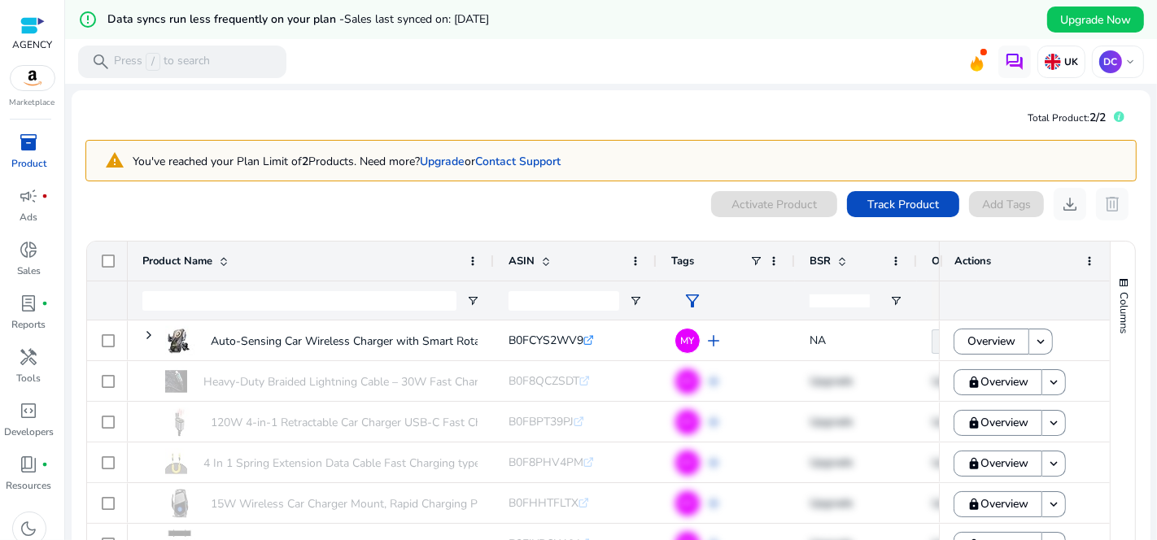
click at [305, 211] on div "0 products selected Activate Product Track Product Add Tags download delete" at bounding box center [610, 204] width 1051 height 33
click at [24, 199] on span "campaign" at bounding box center [30, 196] width 20 height 20
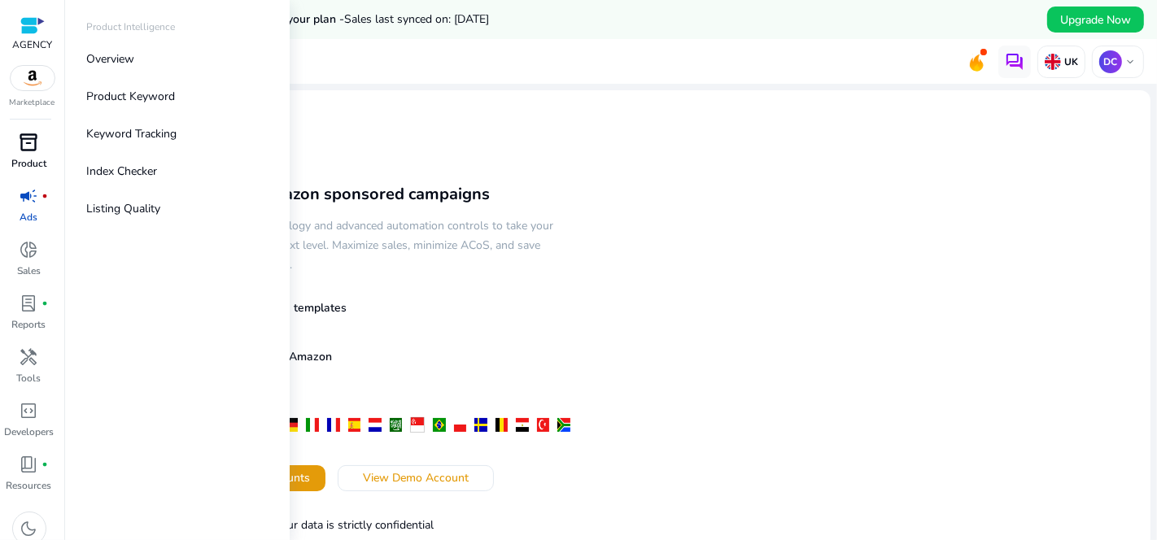
click at [22, 146] on span "inventory_2" at bounding box center [30, 143] width 20 height 20
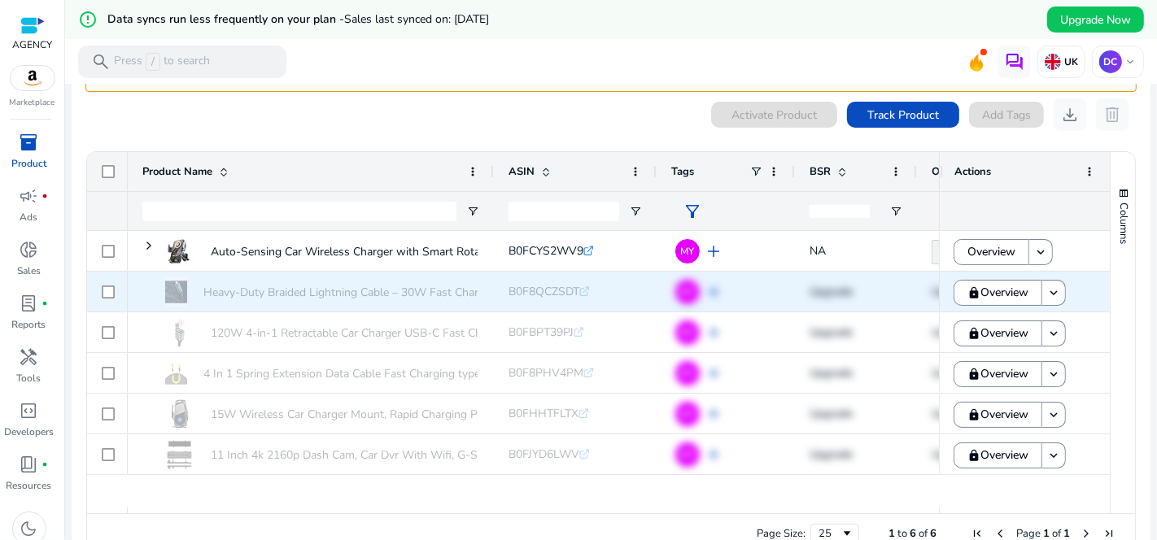
scroll to position [123, 0]
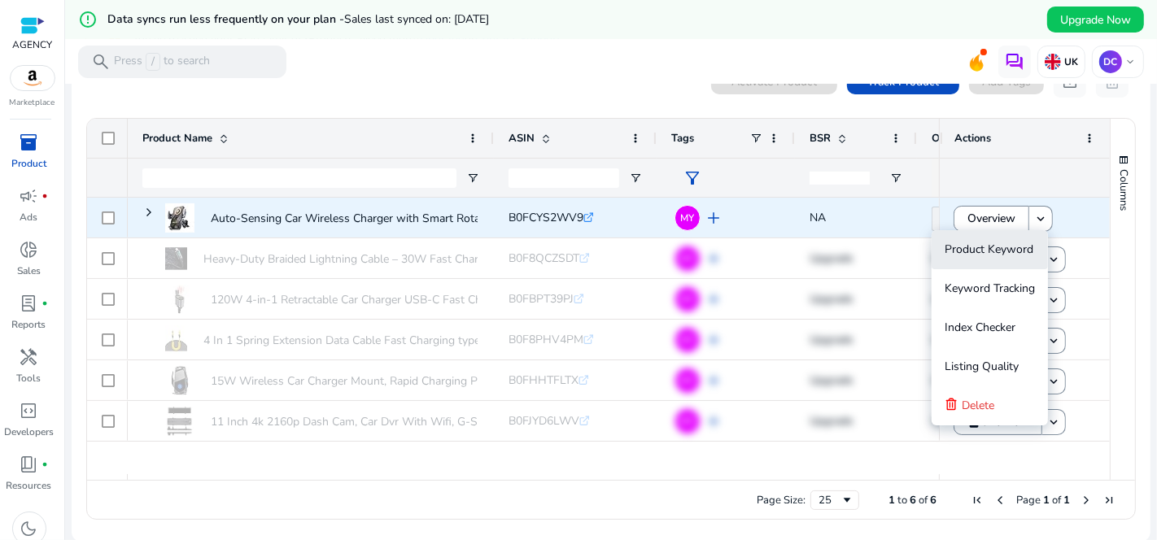
drag, startPoint x: 1030, startPoint y: 215, endPoint x: 1044, endPoint y: 244, distance: 32.4
click at [1033, 217] on mat-icon "keyboard_arrow_down" at bounding box center [1040, 219] width 15 height 15
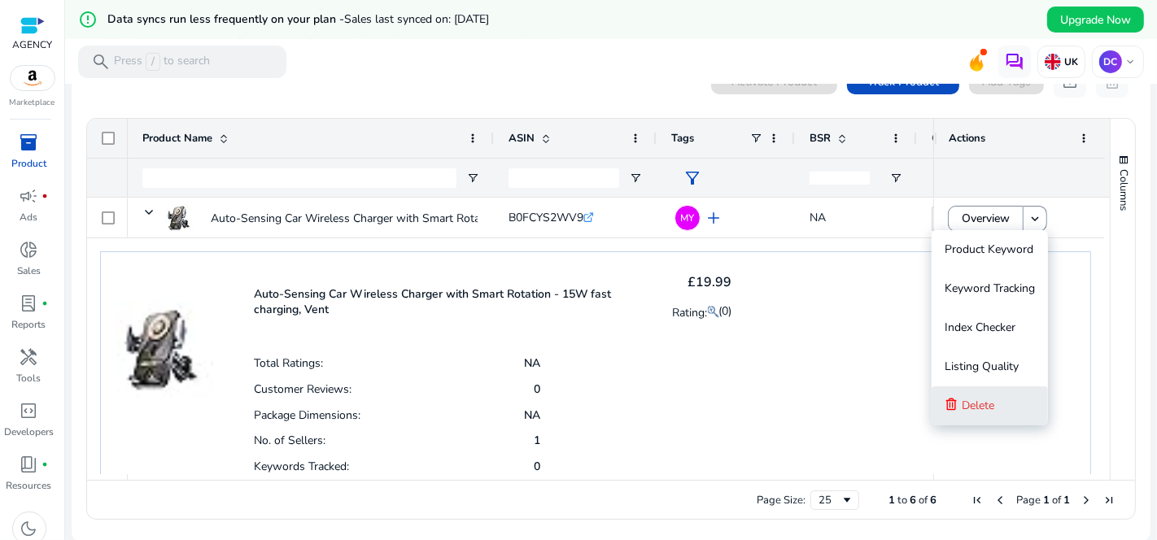
click at [992, 409] on span "Delete" at bounding box center [978, 405] width 33 height 15
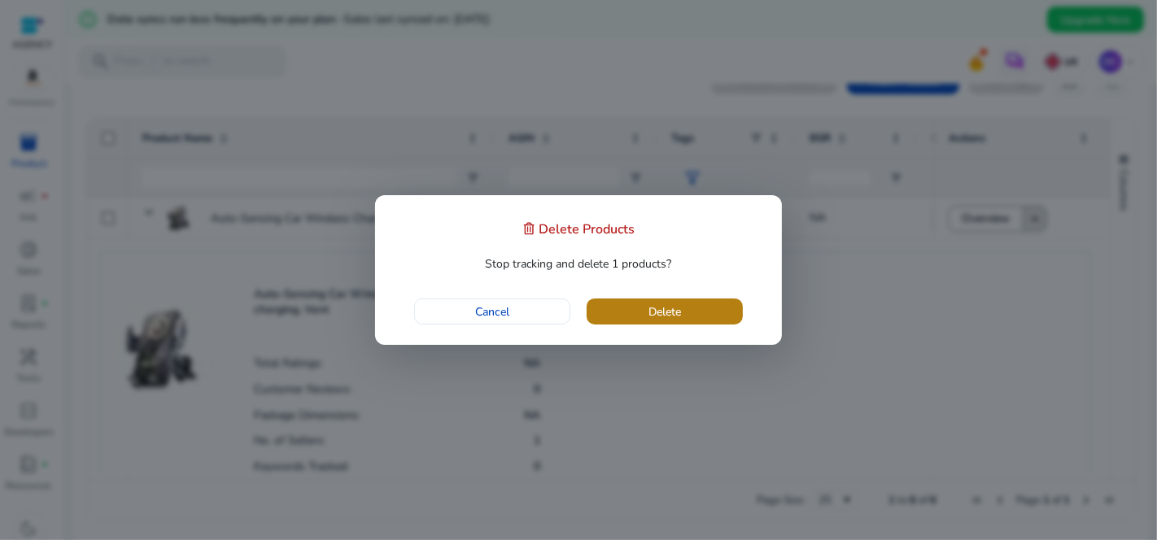
click at [692, 310] on span "button" at bounding box center [665, 311] width 156 height 39
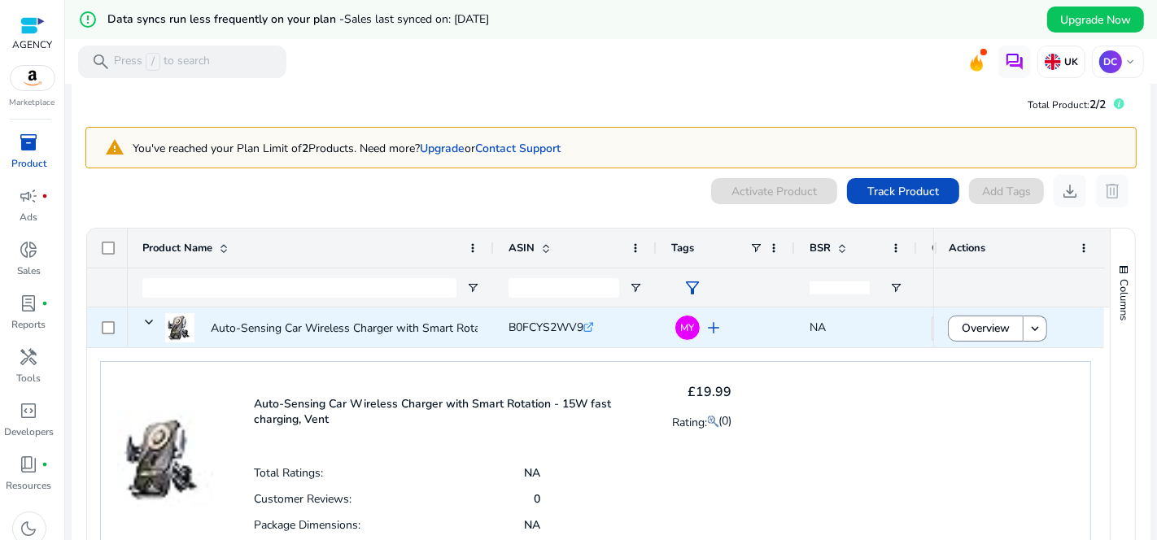
scroll to position [0, 0]
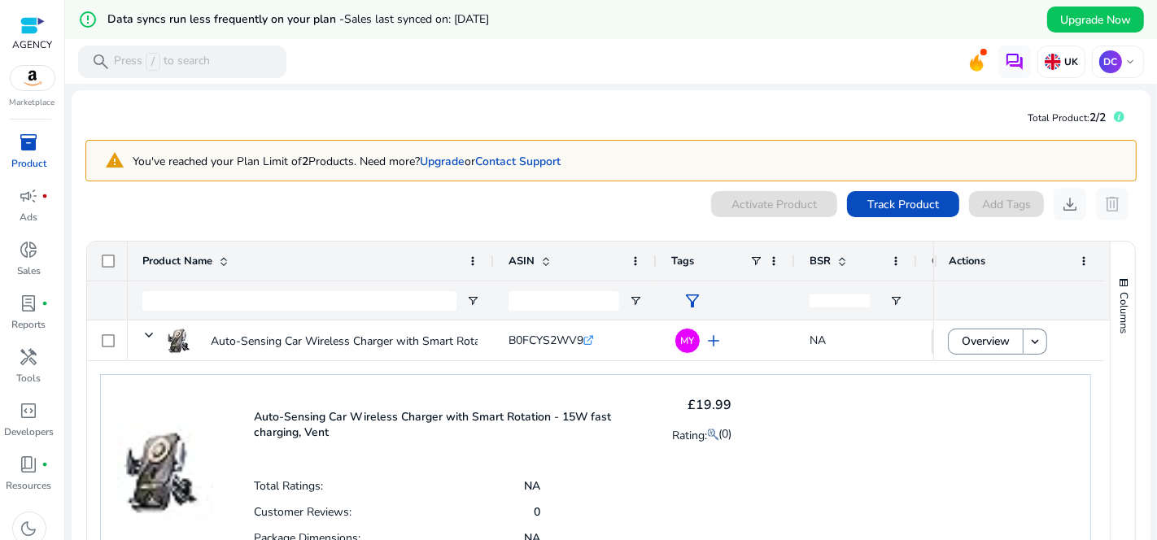
click at [511, 197] on div "0 products selected Activate Product Track Product Add Tags download delete" at bounding box center [610, 204] width 1051 height 33
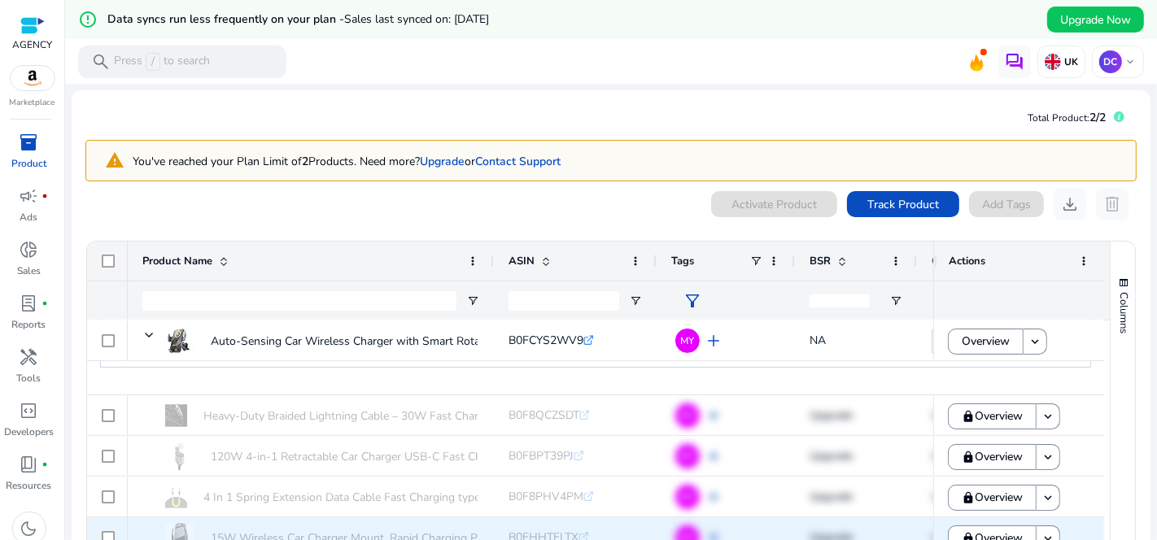
scroll to position [123, 0]
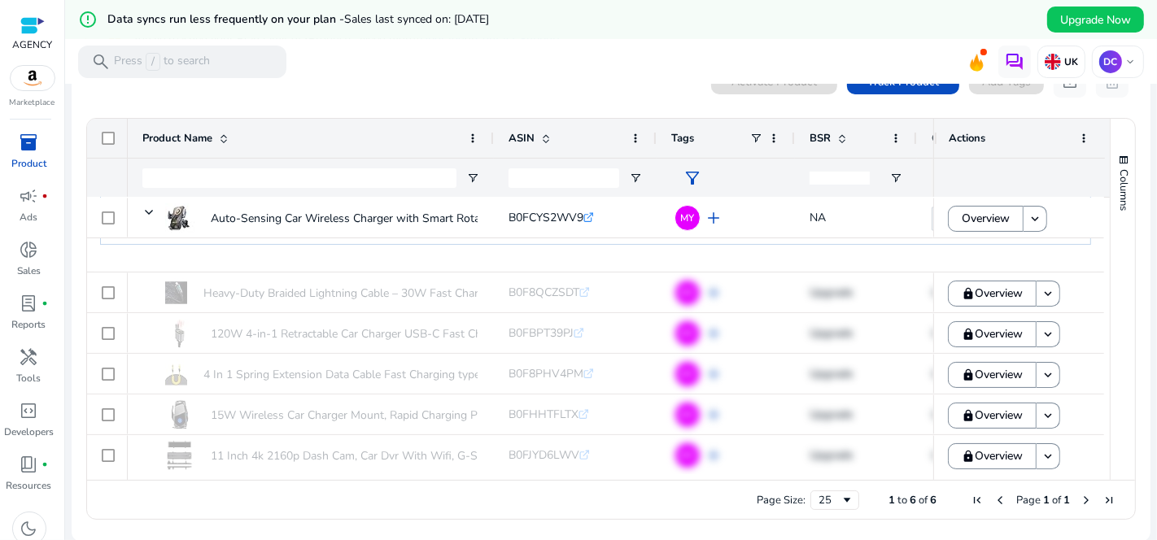
click at [1078, 506] on div "Page Size: 25 1 to 6 of 6 Page 1 of 1" at bounding box center [611, 499] width 1048 height 39
click at [1102, 500] on span "Last Page" at bounding box center [1108, 500] width 13 height 13
click at [911, 497] on span "1 to 6 of 6" at bounding box center [912, 500] width 48 height 15
click at [840, 497] on span "Page Size" at bounding box center [846, 500] width 13 height 13
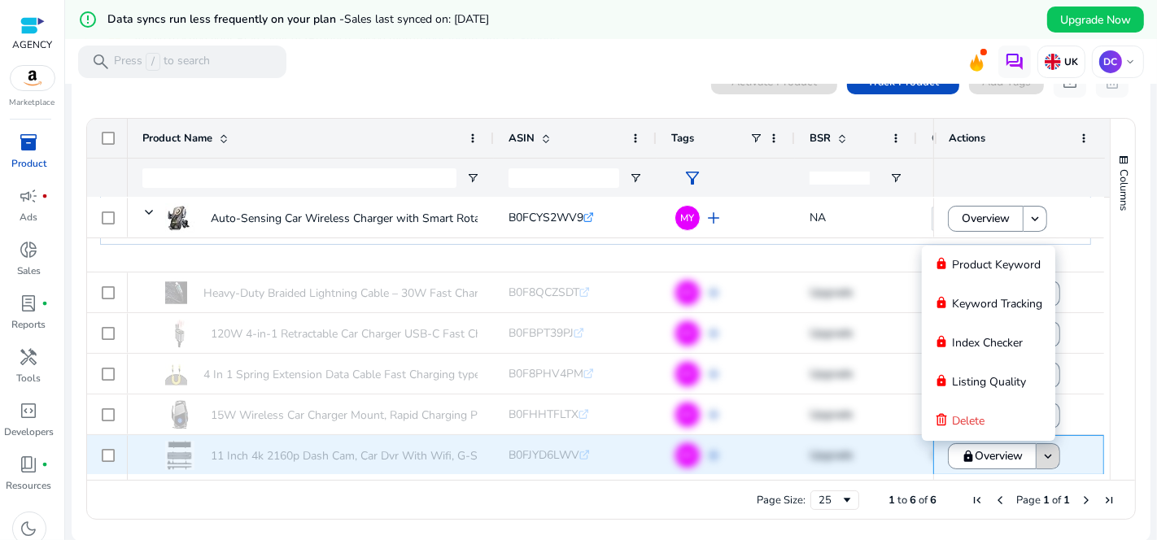
click at [1041, 455] on mat-icon "keyboard_arrow_down" at bounding box center [1048, 456] width 15 height 15
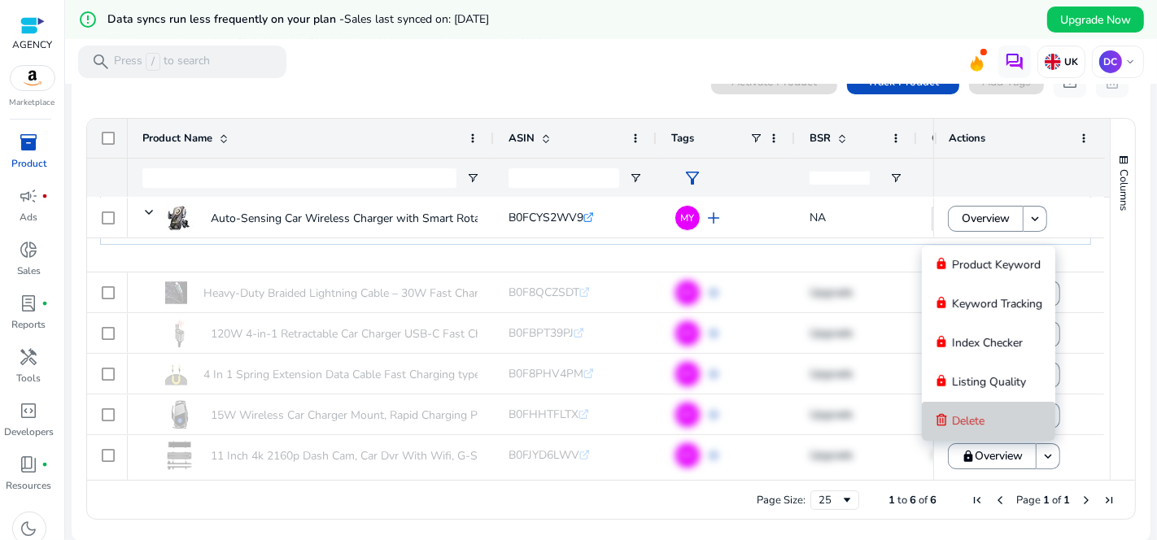
click at [962, 406] on span "Delete" at bounding box center [968, 421] width 33 height 33
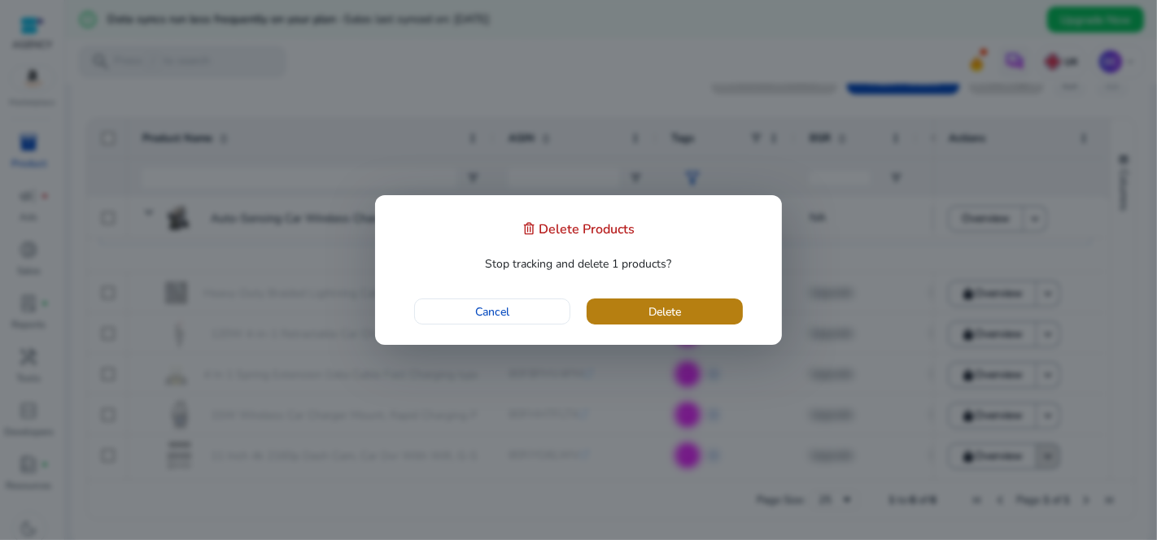
click at [722, 312] on span "button" at bounding box center [665, 311] width 156 height 39
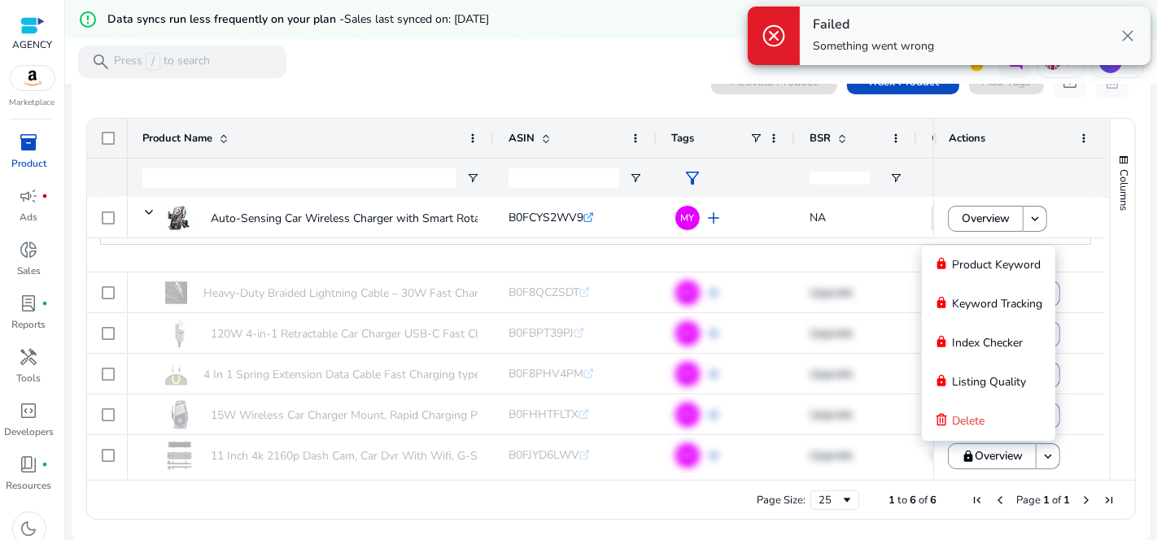
click at [1127, 322] on div "Columns" at bounding box center [1123, 299] width 24 height 361
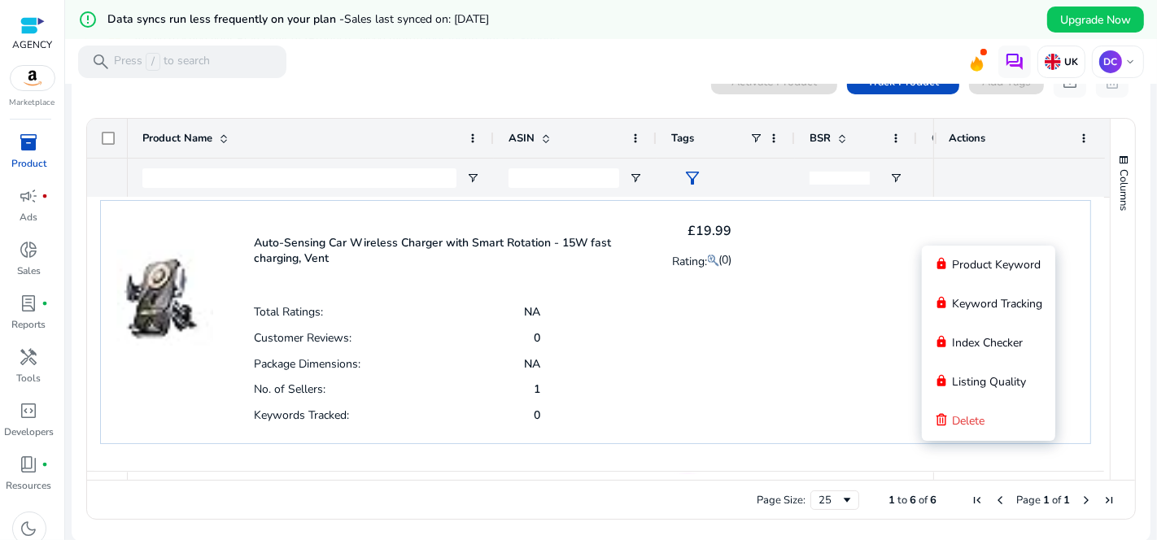
scroll to position [0, 0]
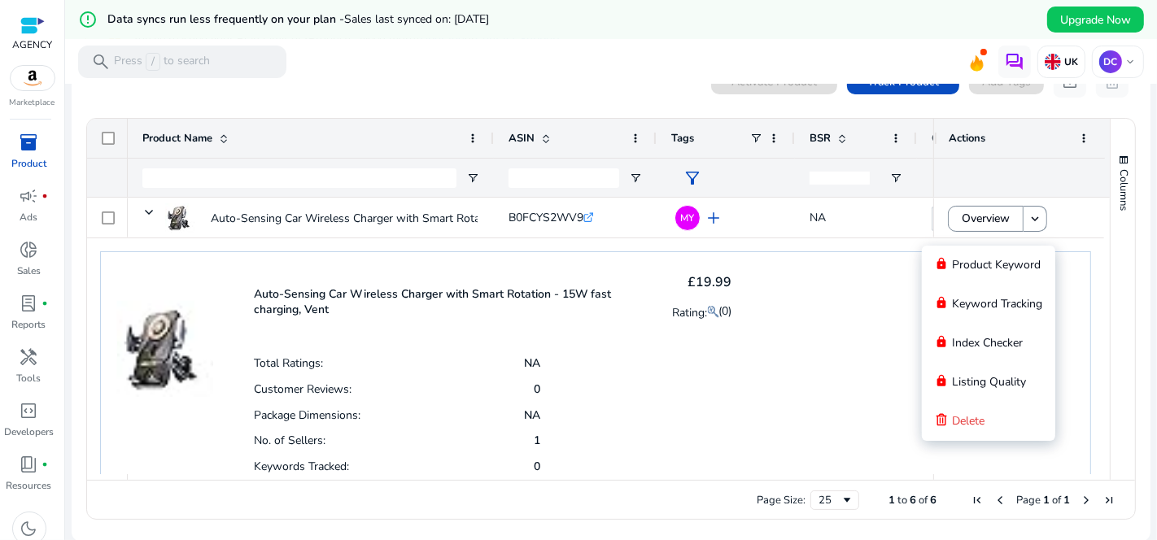
click at [1080, 387] on div "Auto-Sensing Car Wireless Charger with Smart Rotation - 15W fast charging, Vent…" at bounding box center [595, 373] width 991 height 244
click at [766, 393] on div "Auto-Sensing Car Wireless Charger with Smart Rotation - 15W fast charging, Vent…" at bounding box center [595, 373] width 991 height 244
click at [587, 78] on mat-toolbar "search Press / to search UK DC keyboard_arrow_down" at bounding box center [611, 61] width 1092 height 45
click at [36, 35] on div at bounding box center [32, 25] width 40 height 24
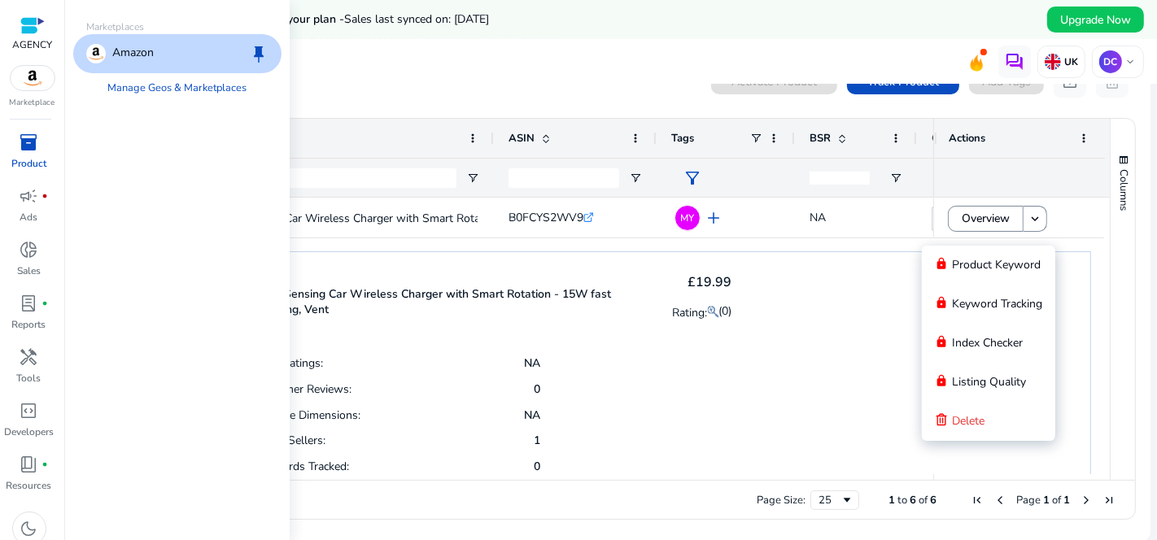
click at [34, 152] on span "inventory_2" at bounding box center [30, 143] width 20 height 20
